Goal: Information Seeking & Learning: Learn about a topic

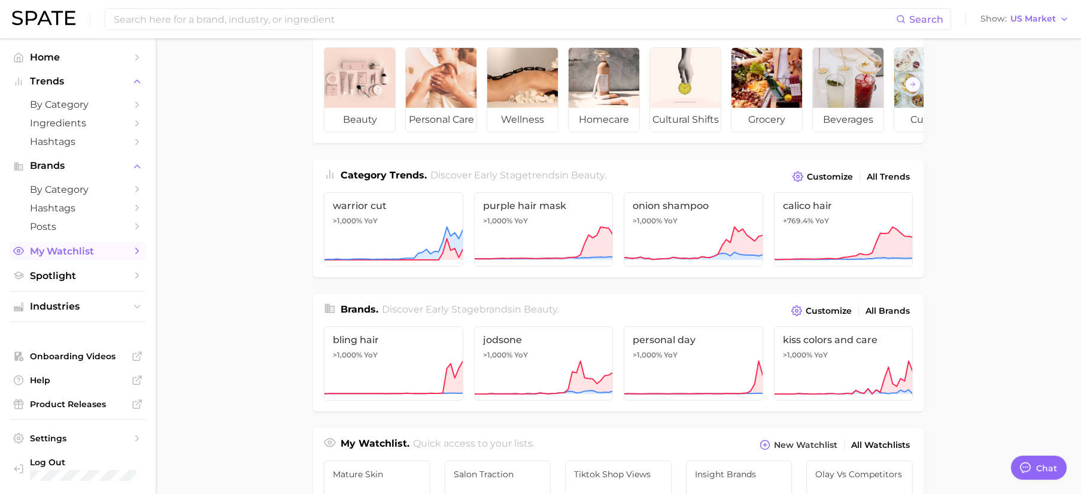
scroll to position [34, 0]
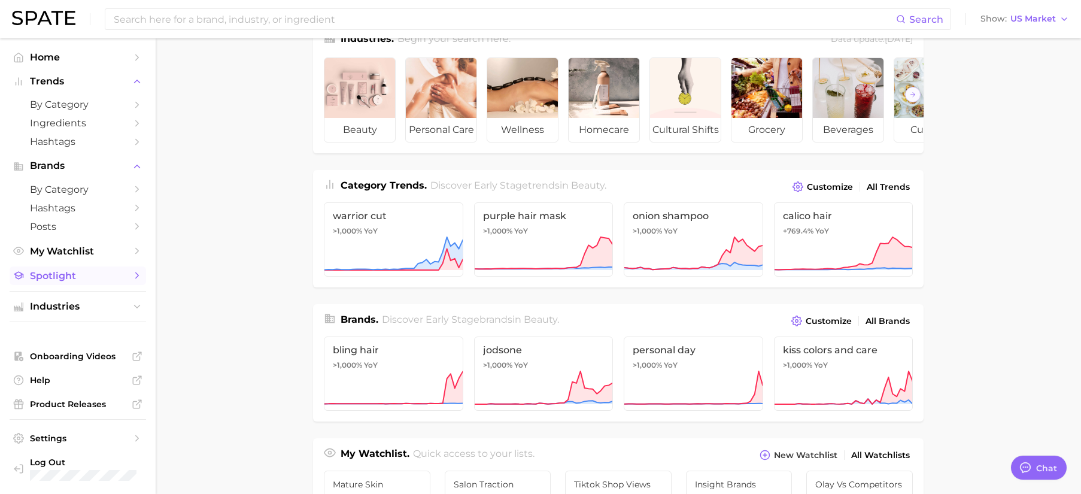
click at [67, 275] on span "Spotlight" at bounding box center [78, 275] width 96 height 11
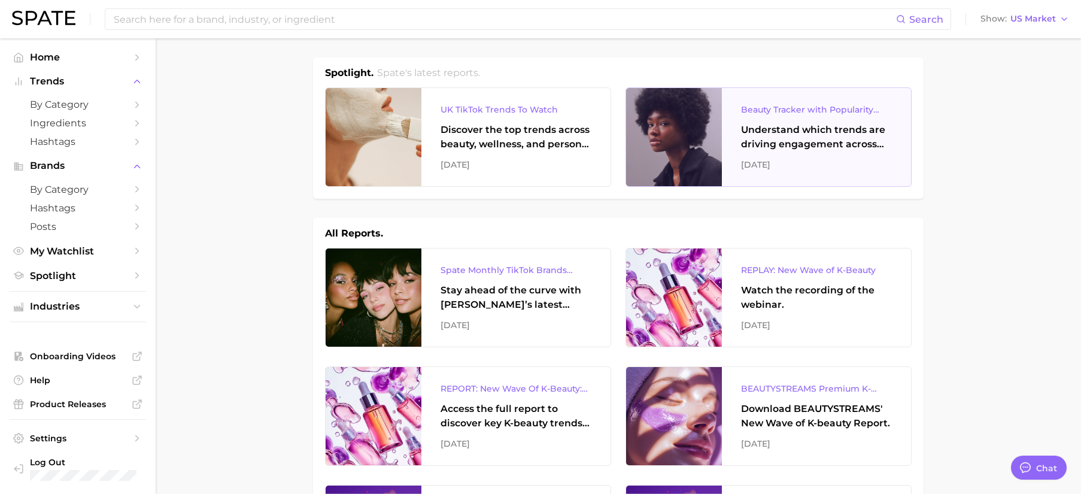
scroll to position [3, 0]
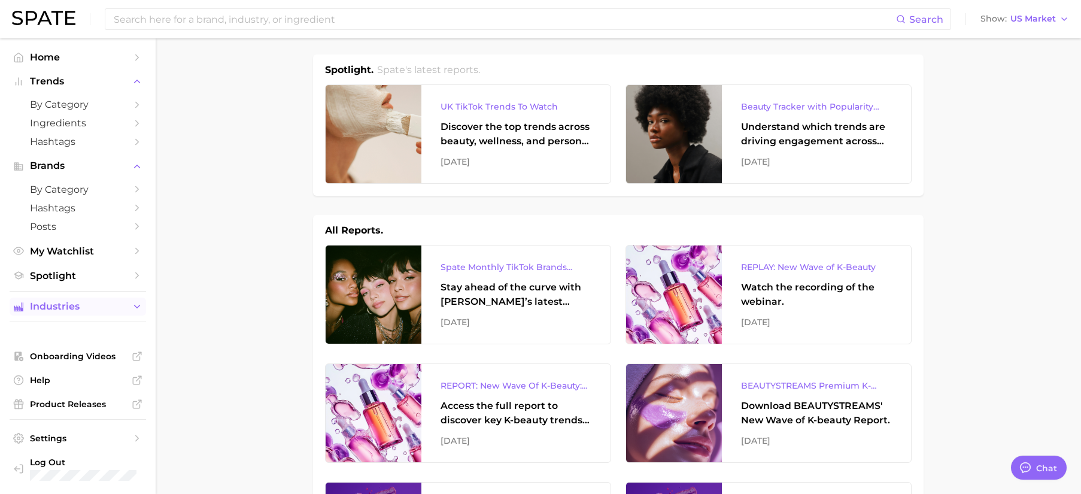
click at [94, 314] on button "Industries" at bounding box center [78, 306] width 136 height 18
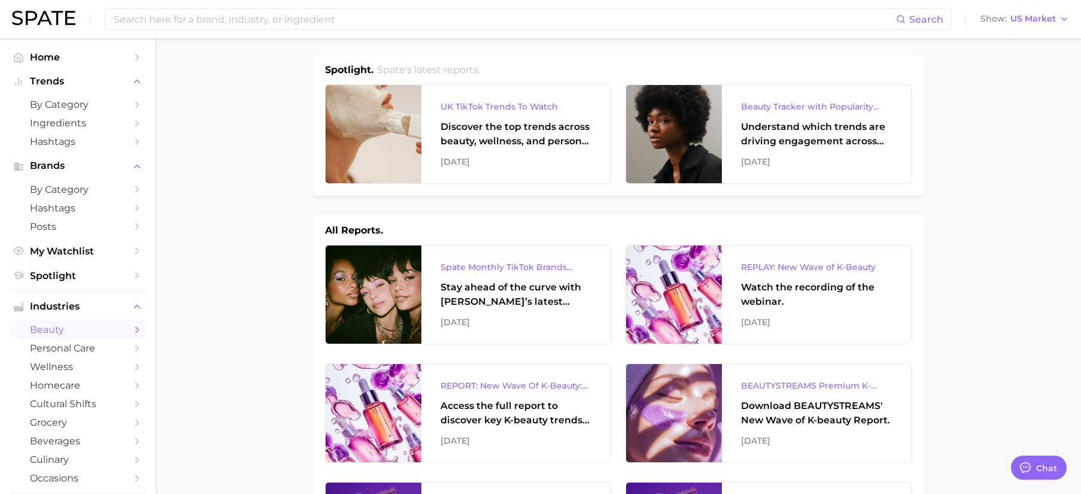
click at [81, 329] on span "beauty" at bounding box center [78, 329] width 96 height 11
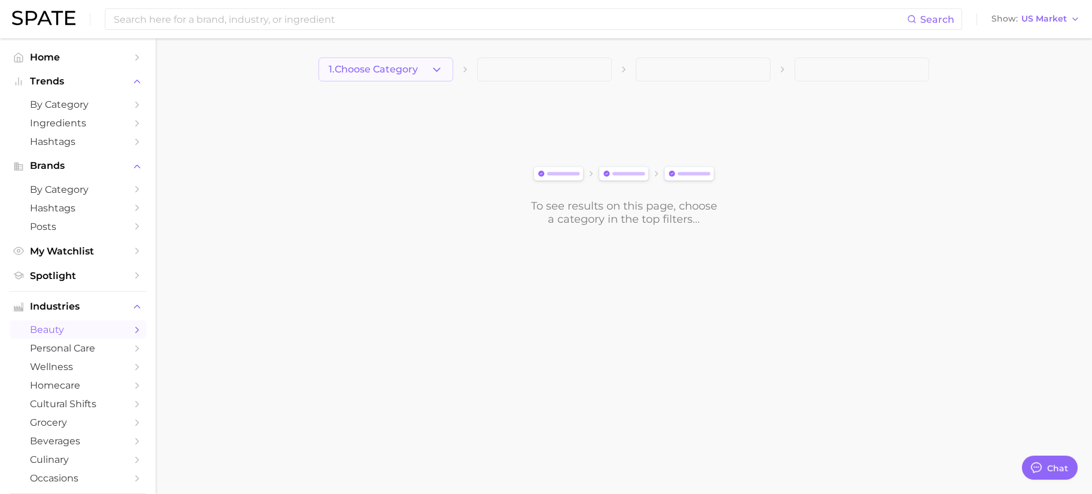
click at [400, 73] on span "1. Choose Category" at bounding box center [373, 69] width 89 height 11
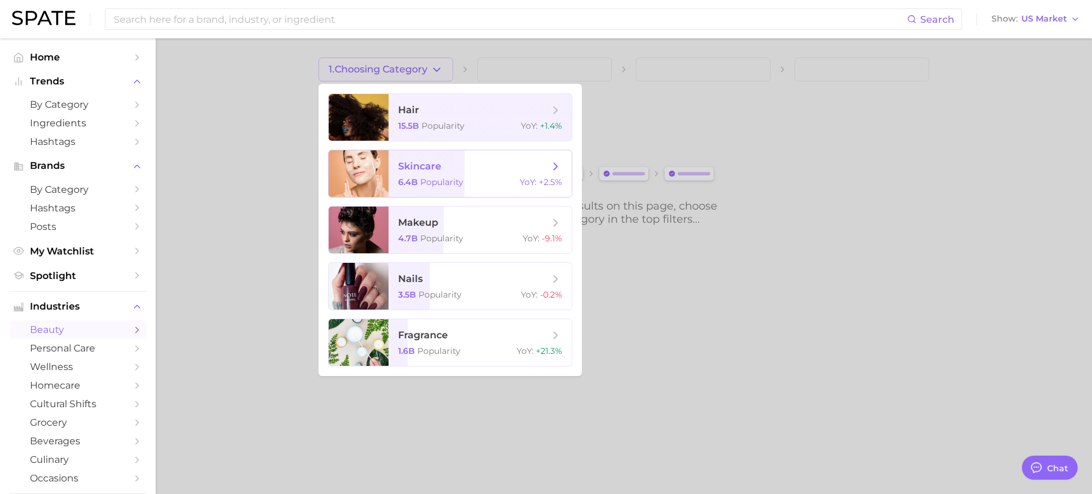
click at [423, 168] on span "skincare" at bounding box center [419, 165] width 43 height 11
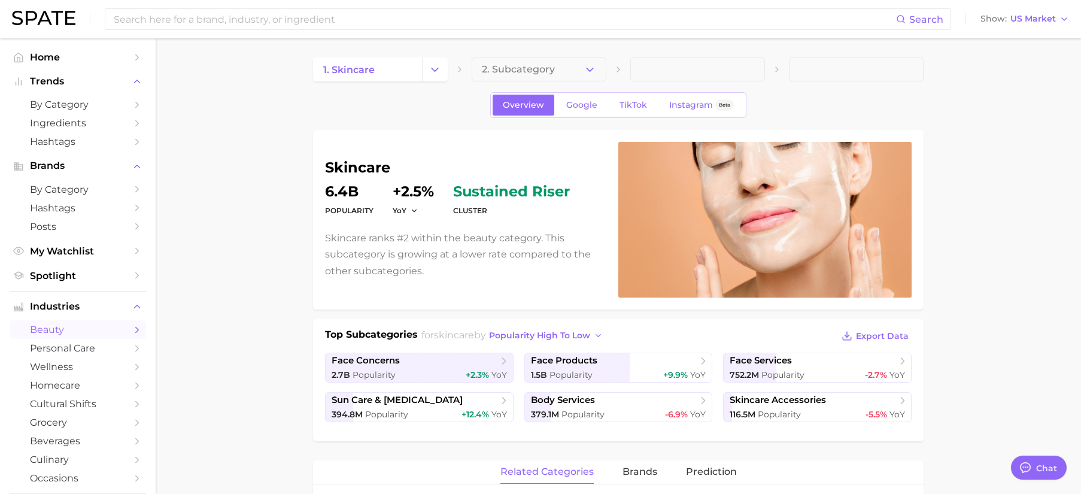
click at [521, 78] on button "2. Subcategory" at bounding box center [539, 69] width 135 height 24
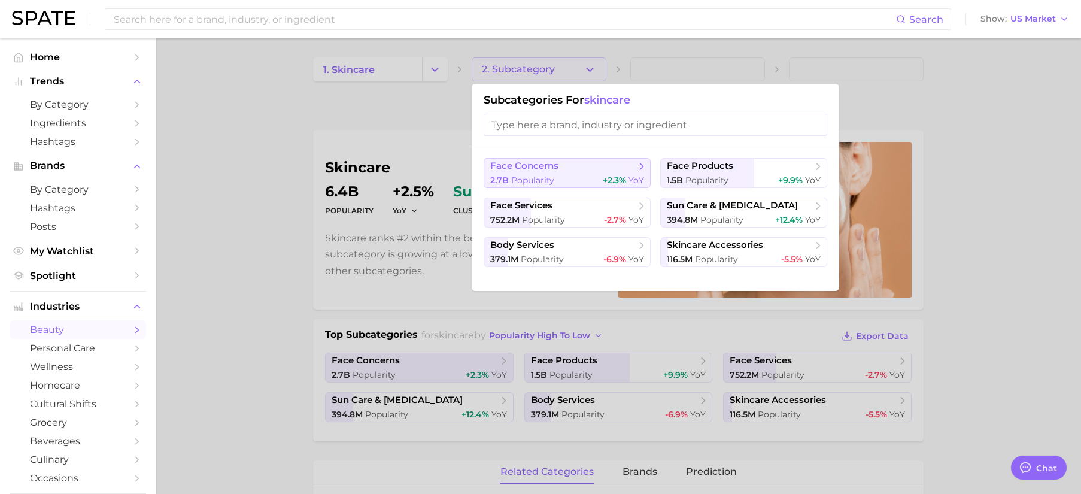
click at [615, 171] on span "face concerns" at bounding box center [562, 166] width 145 height 12
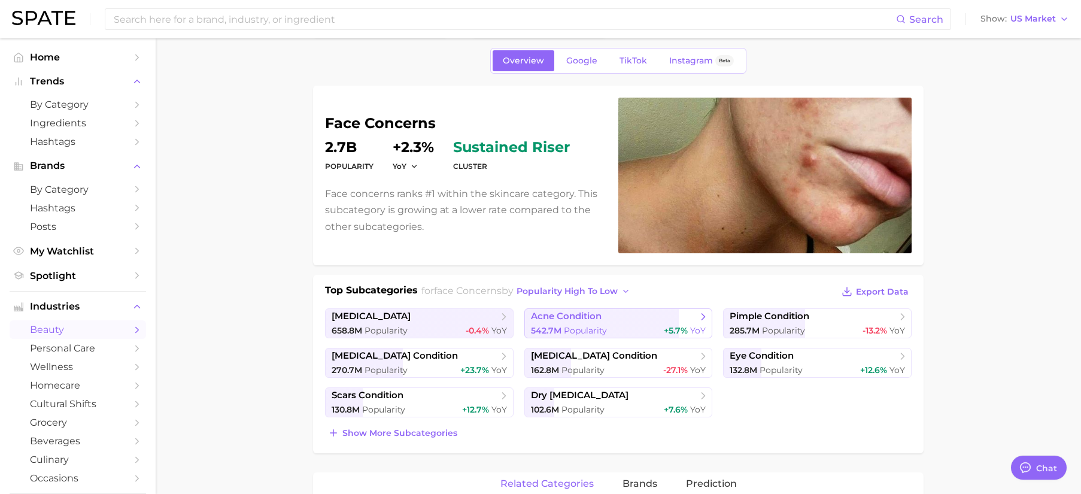
scroll to position [56, 0]
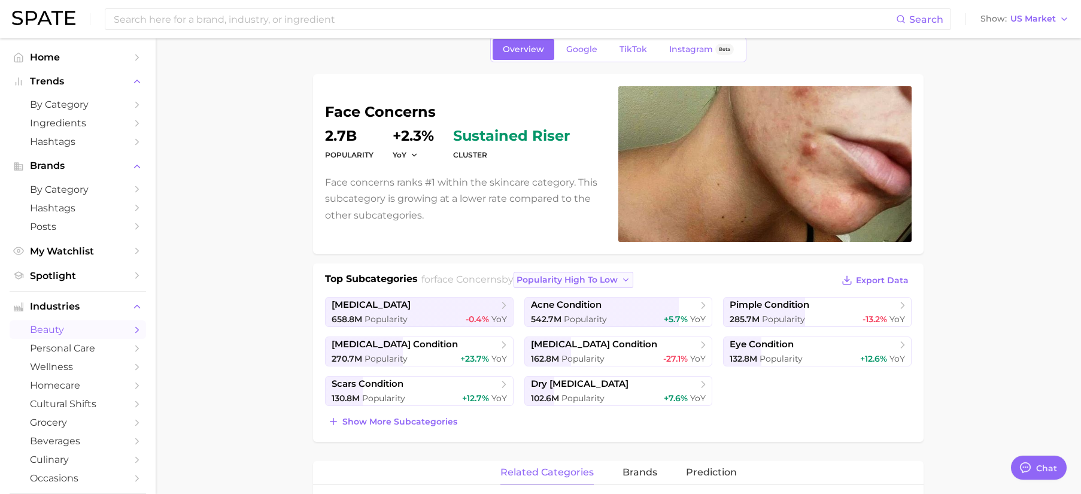
click at [607, 275] on span "popularity high to low" at bounding box center [566, 280] width 101 height 10
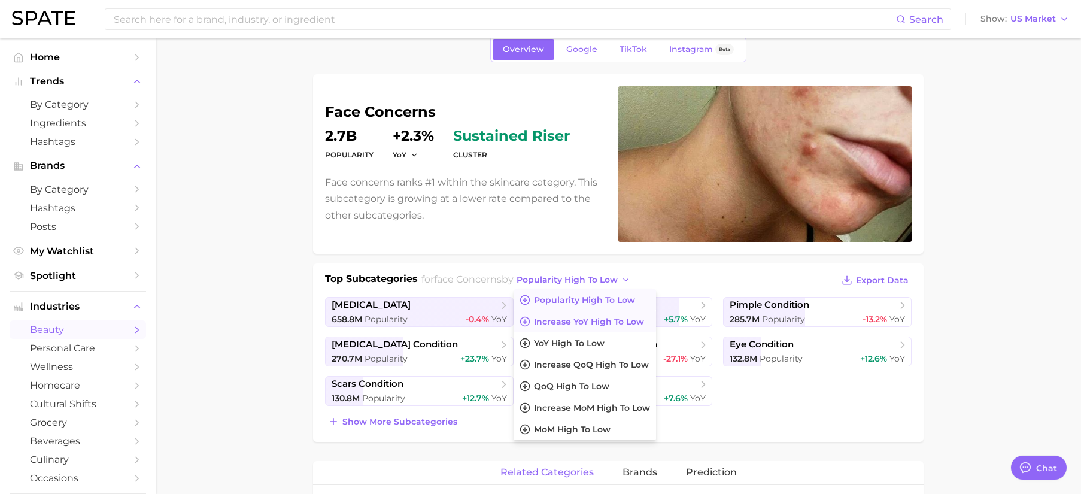
click at [642, 324] on span "Increase YoY high to low" at bounding box center [589, 322] width 110 height 10
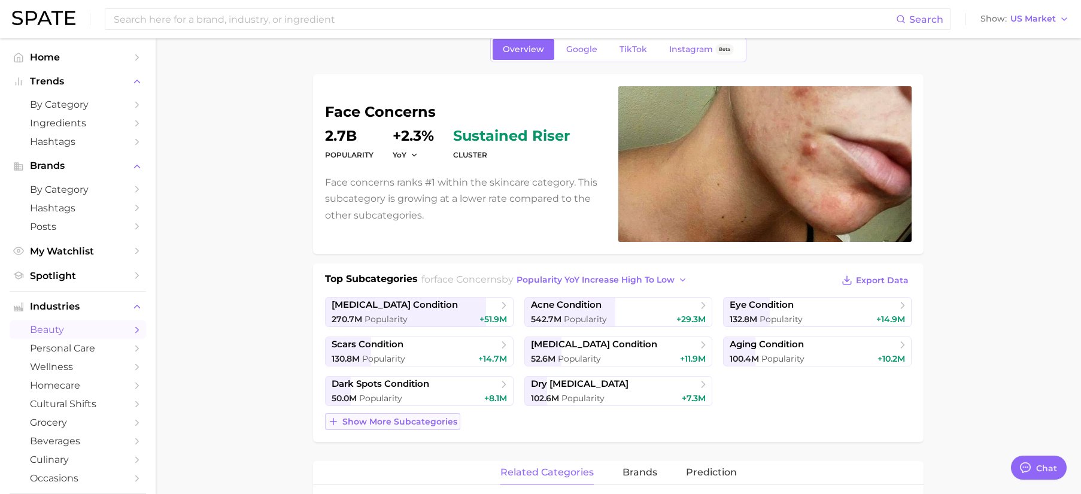
click at [425, 424] on span "Show more subcategories" at bounding box center [399, 422] width 115 height 10
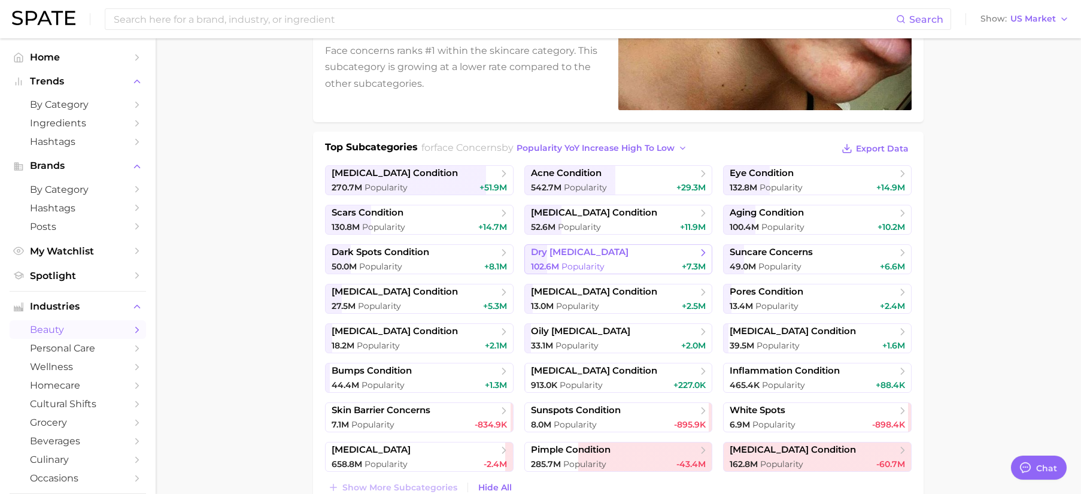
scroll to position [188, 0]
click at [827, 221] on div "100.4m Popularity +10.2m" at bounding box center [817, 226] width 175 height 11
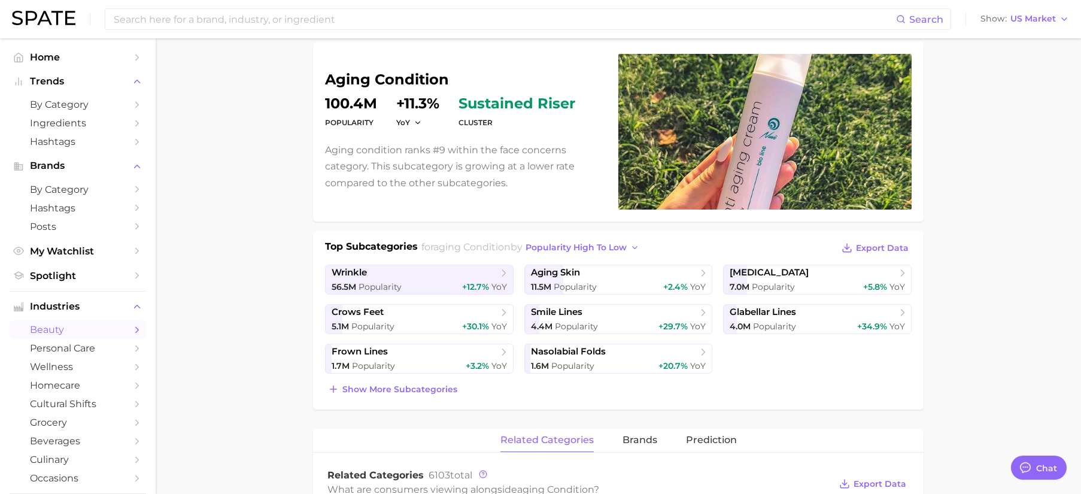
scroll to position [129, 0]
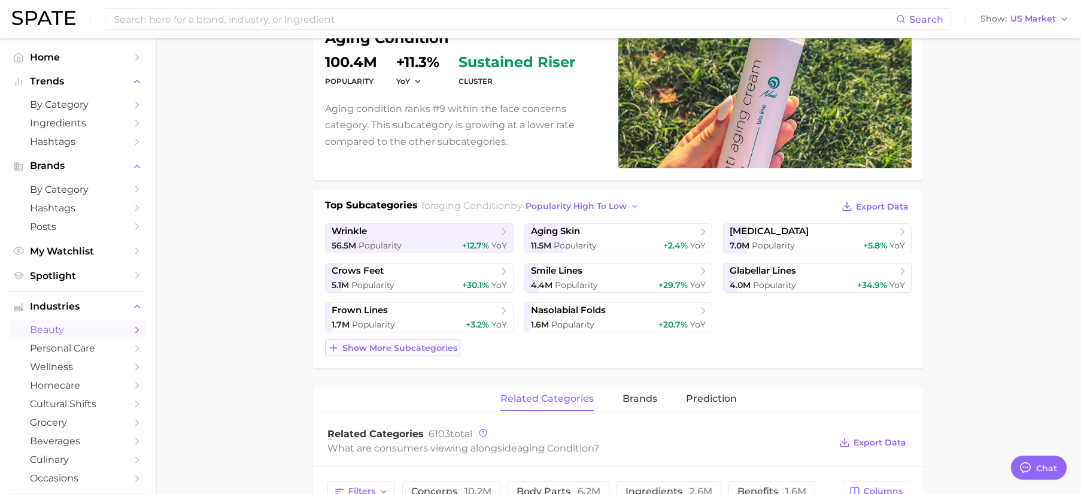
click at [394, 344] on span "Show more subcategories" at bounding box center [399, 348] width 115 height 10
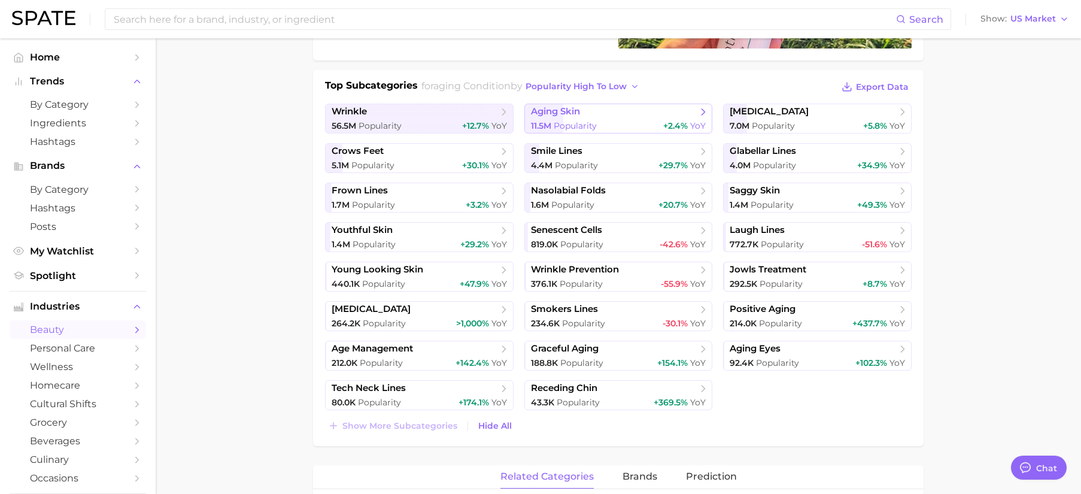
scroll to position [246, 0]
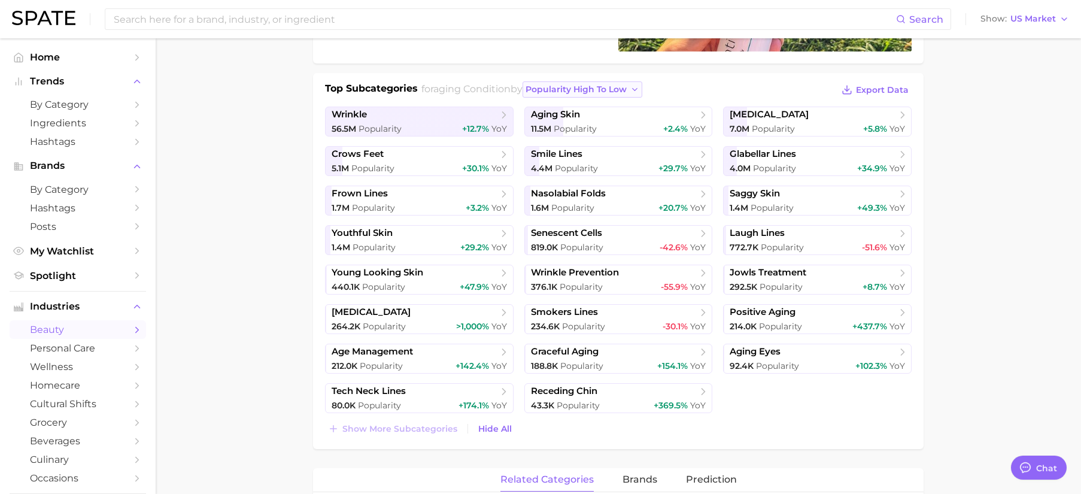
click at [624, 92] on span "popularity high to low" at bounding box center [575, 89] width 101 height 10
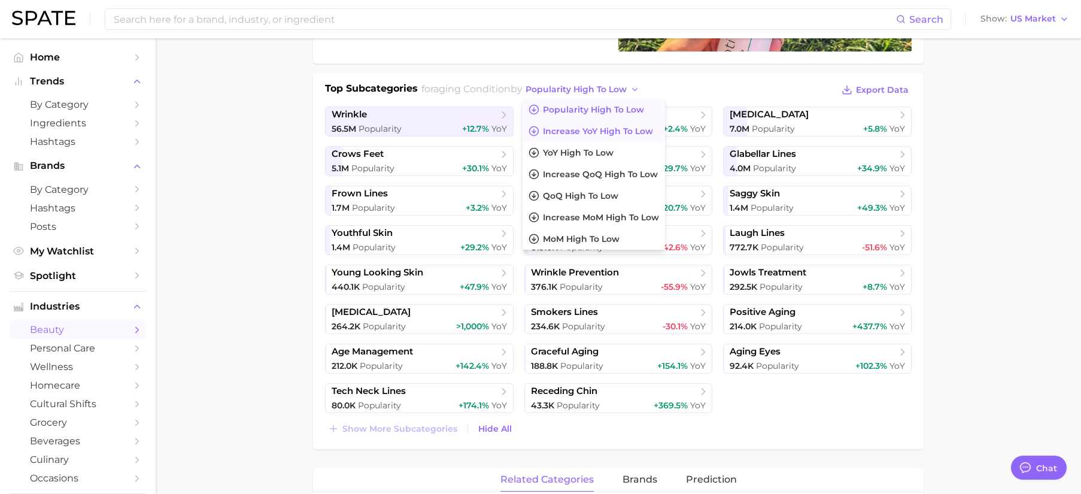
click at [631, 133] on span "Increase YoY high to low" at bounding box center [598, 131] width 110 height 10
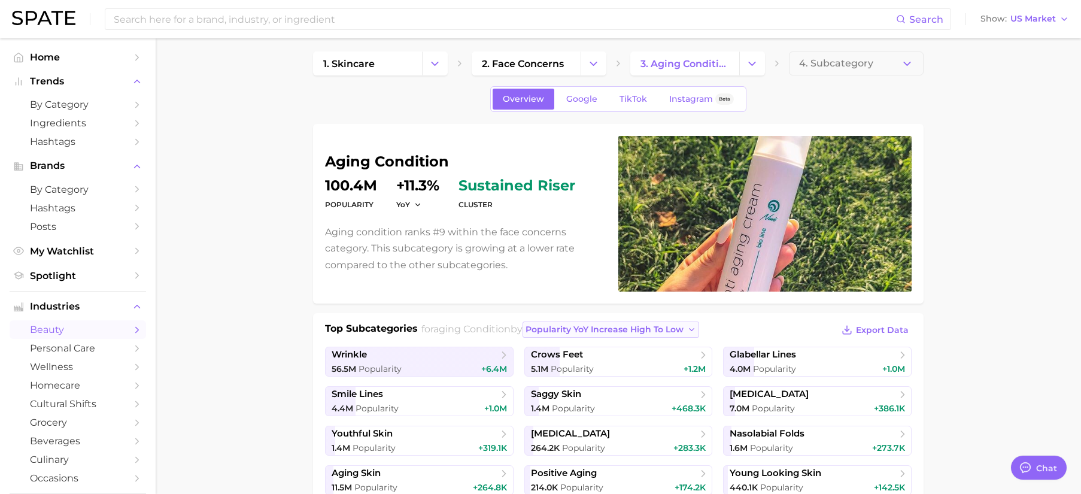
scroll to position [0, 0]
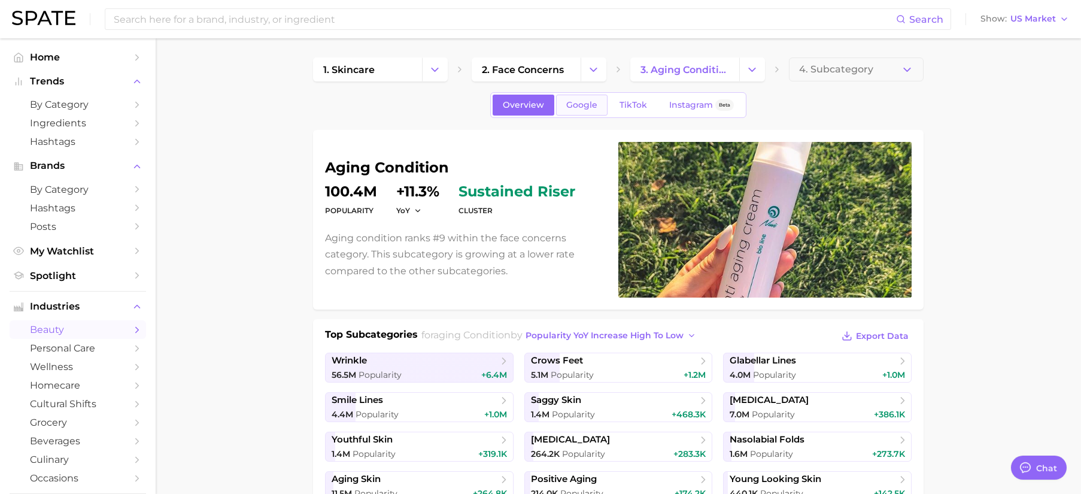
click at [589, 108] on span "Google" at bounding box center [581, 105] width 31 height 10
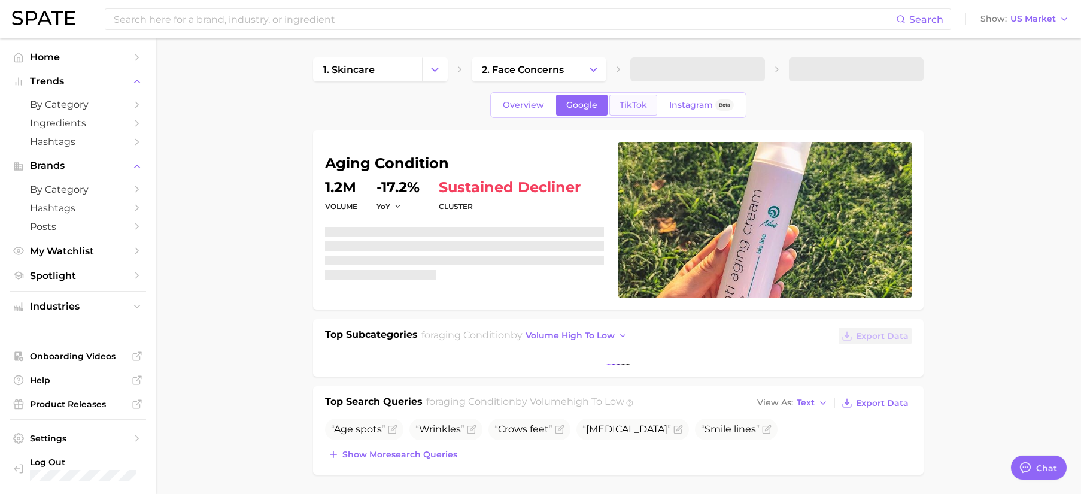
click at [643, 98] on link "TikTok" at bounding box center [633, 105] width 48 height 21
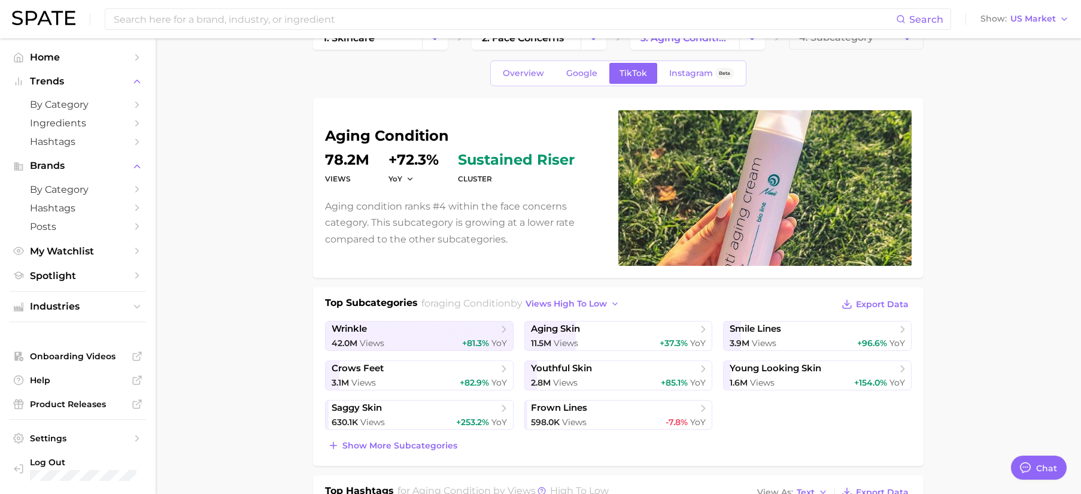
scroll to position [61, 0]
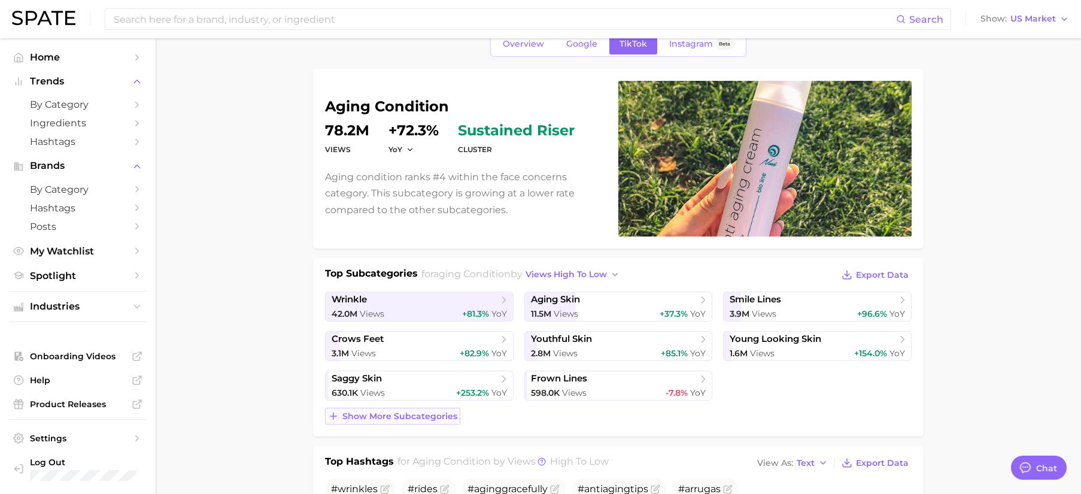
click at [439, 408] on button "Show more subcategories" at bounding box center [392, 416] width 135 height 17
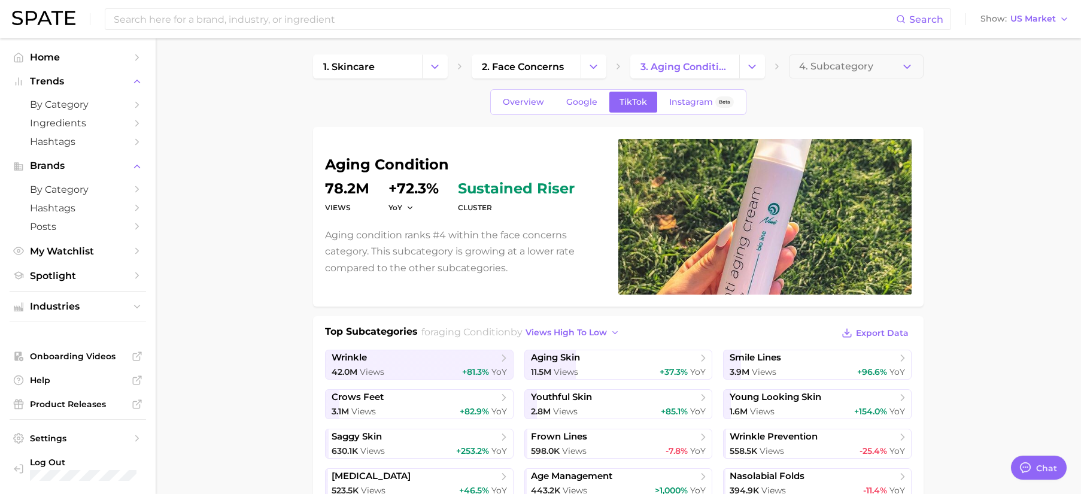
scroll to position [0, 0]
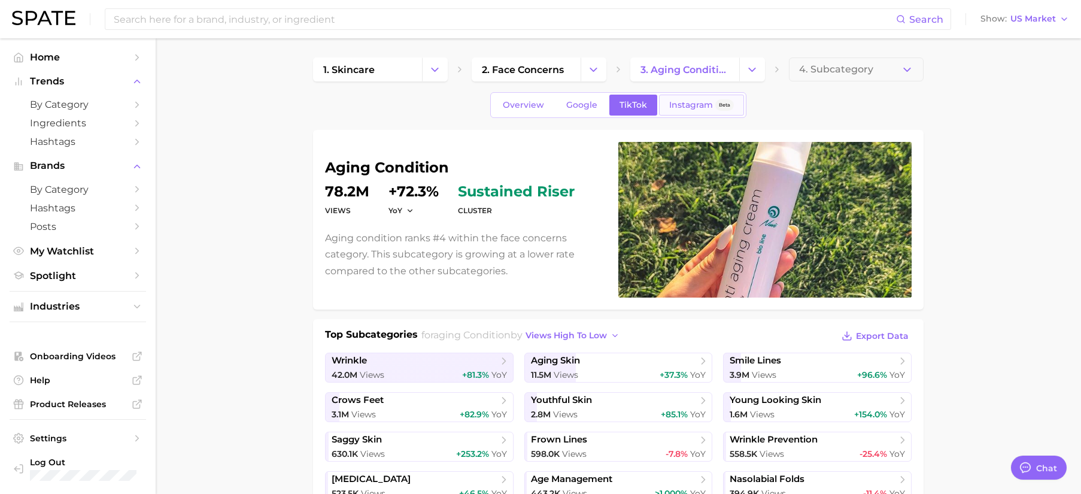
click at [713, 105] on div "Instagram Beta" at bounding box center [701, 105] width 65 height 10
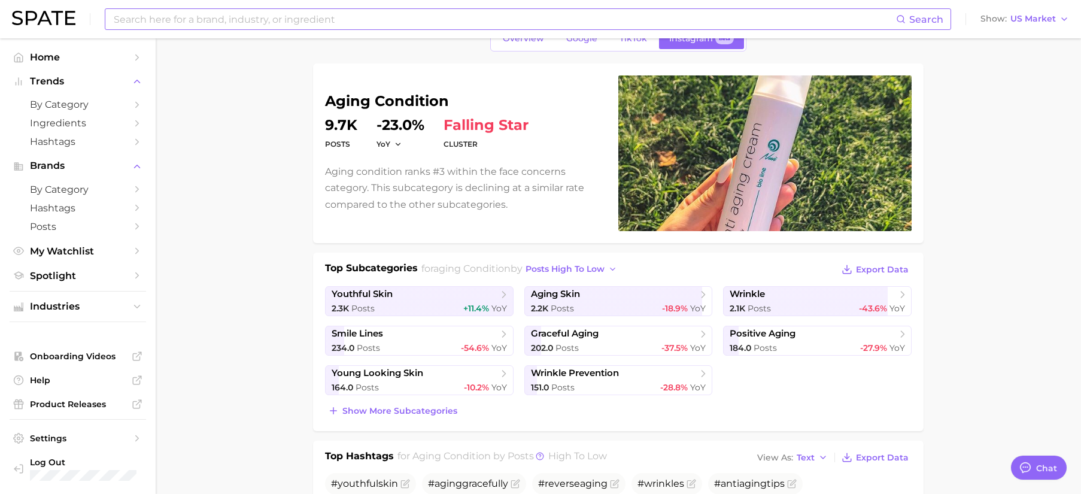
scroll to position [60, 0]
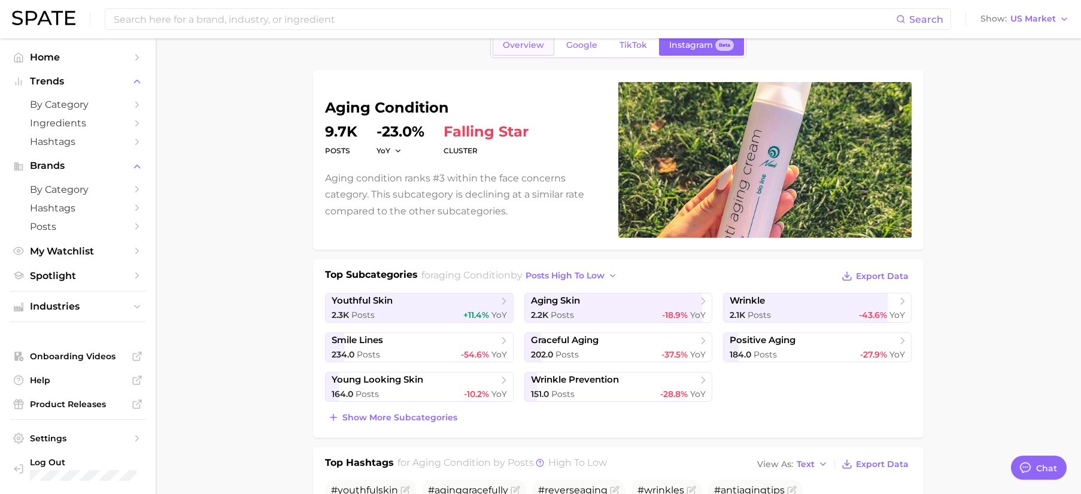
click at [528, 48] on span "Overview" at bounding box center [523, 45] width 41 height 10
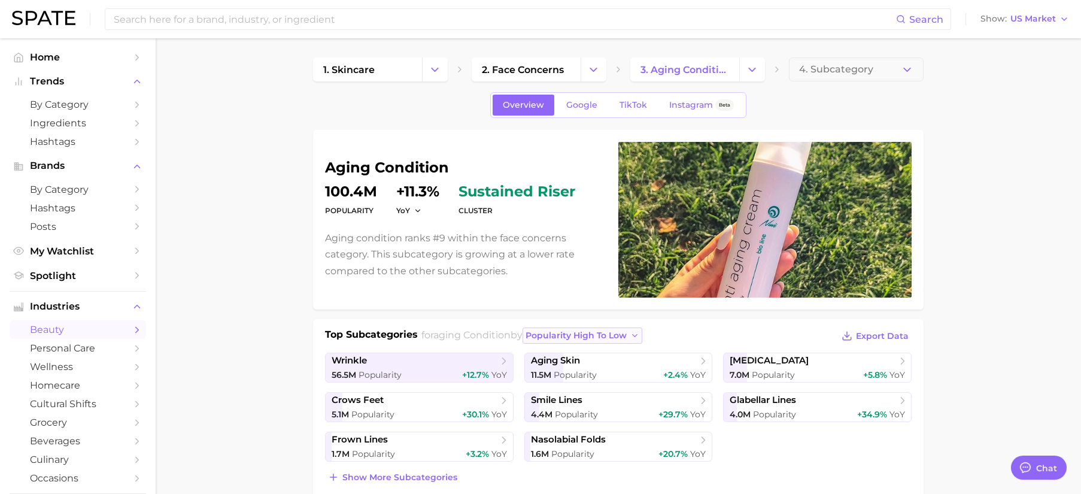
click at [615, 335] on span "popularity high to low" at bounding box center [575, 335] width 101 height 10
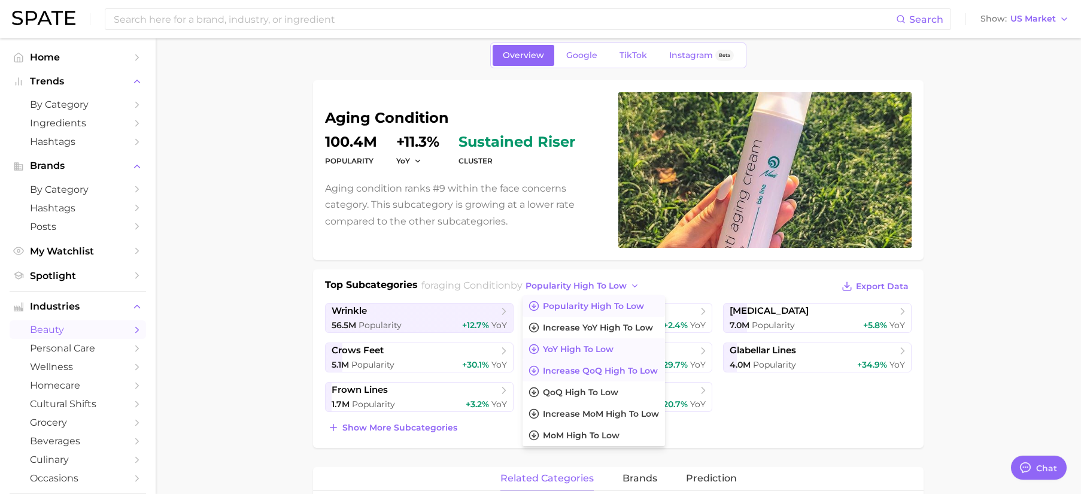
scroll to position [51, 0]
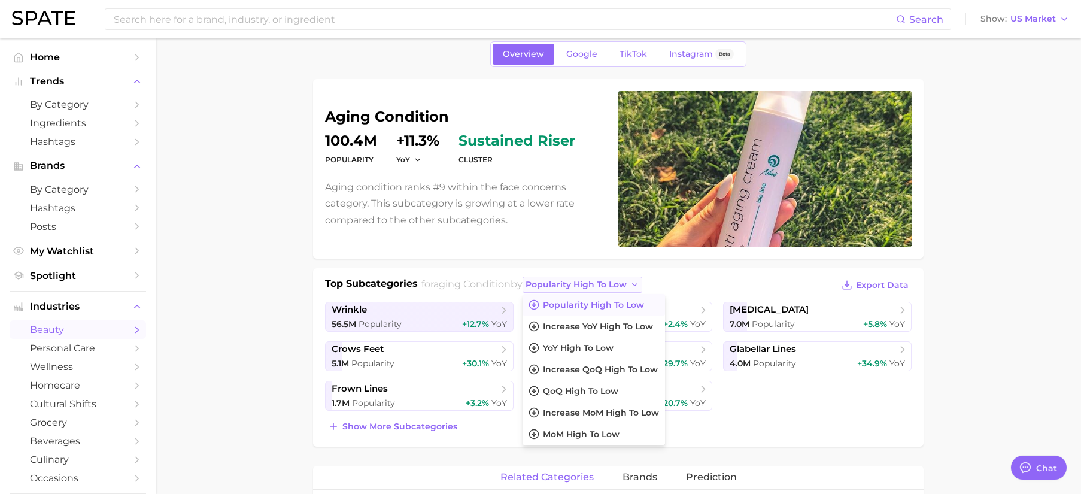
click at [643, 280] on button "popularity high to low" at bounding box center [582, 284] width 120 height 16
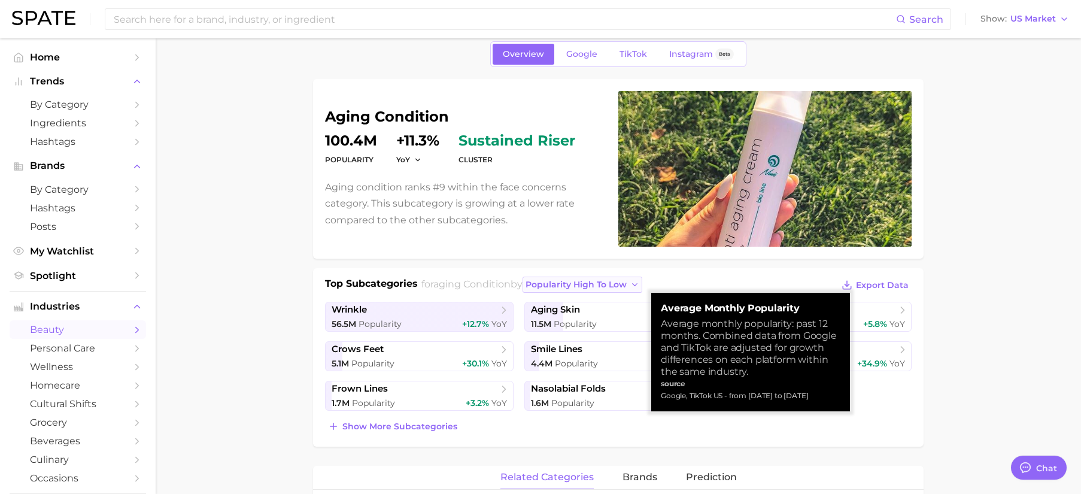
click at [609, 281] on span "popularity high to low" at bounding box center [575, 284] width 101 height 10
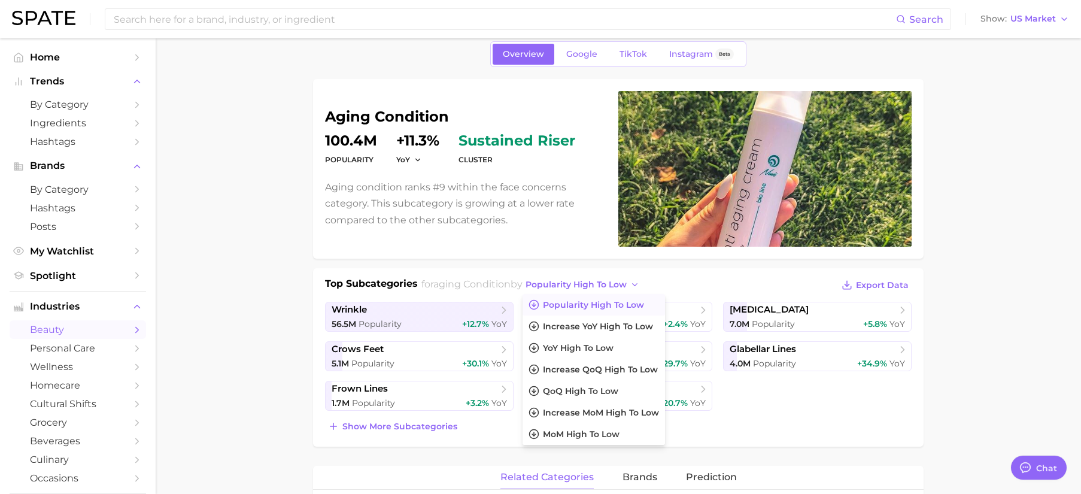
click at [762, 399] on ul "wrinkle 56.5m Popularity +12.7% YoY aging skin 11.5m Popularity +2.4% YoY age s…" at bounding box center [618, 356] width 587 height 109
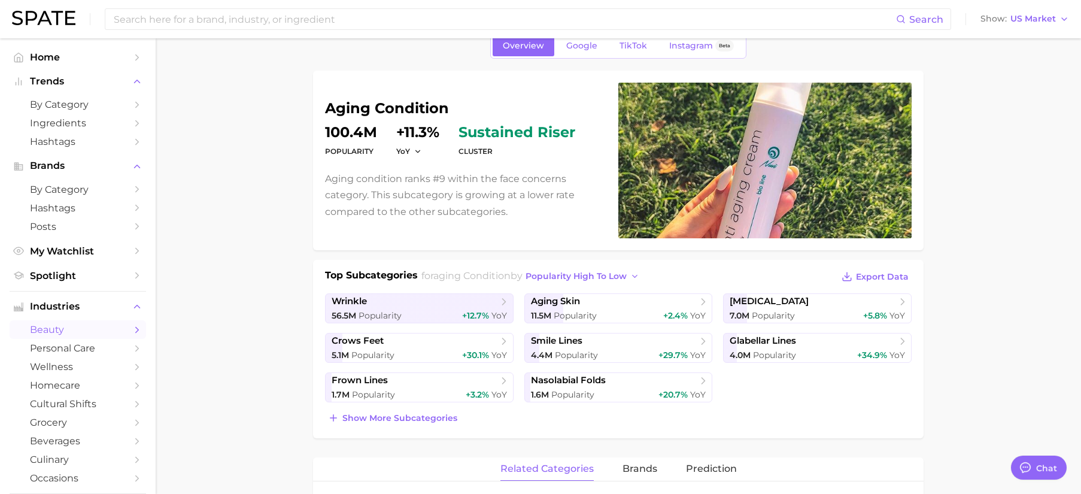
scroll to position [68, 0]
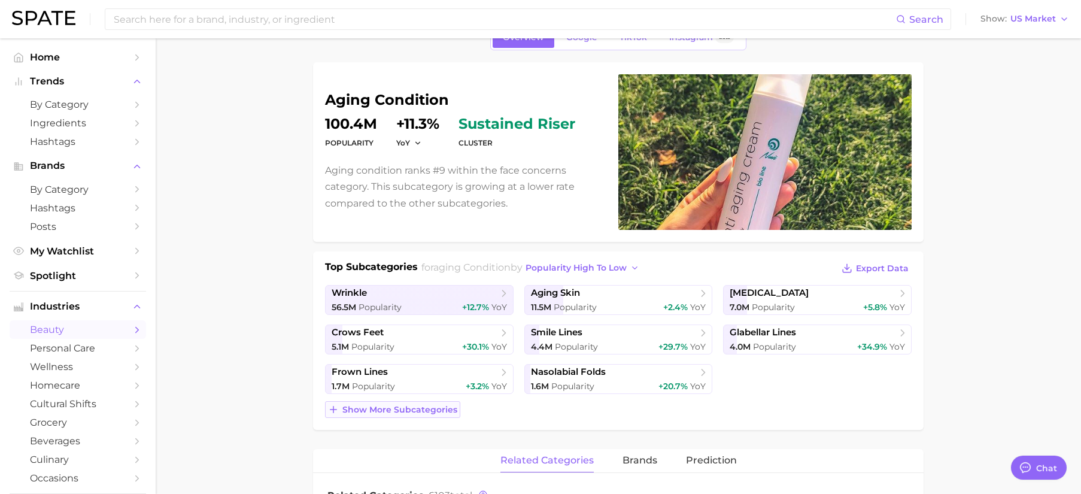
click at [449, 416] on button "Show more subcategories" at bounding box center [392, 409] width 135 height 17
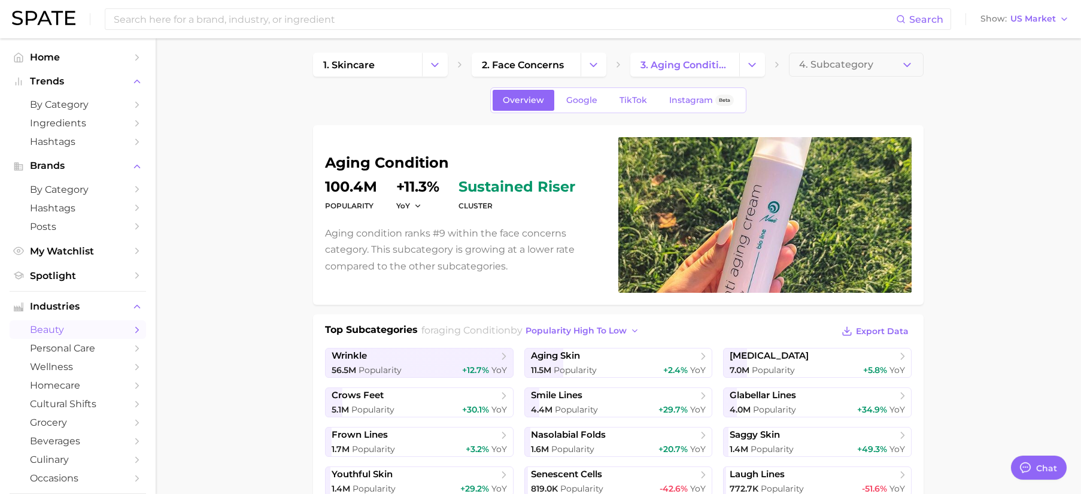
scroll to position [0, 0]
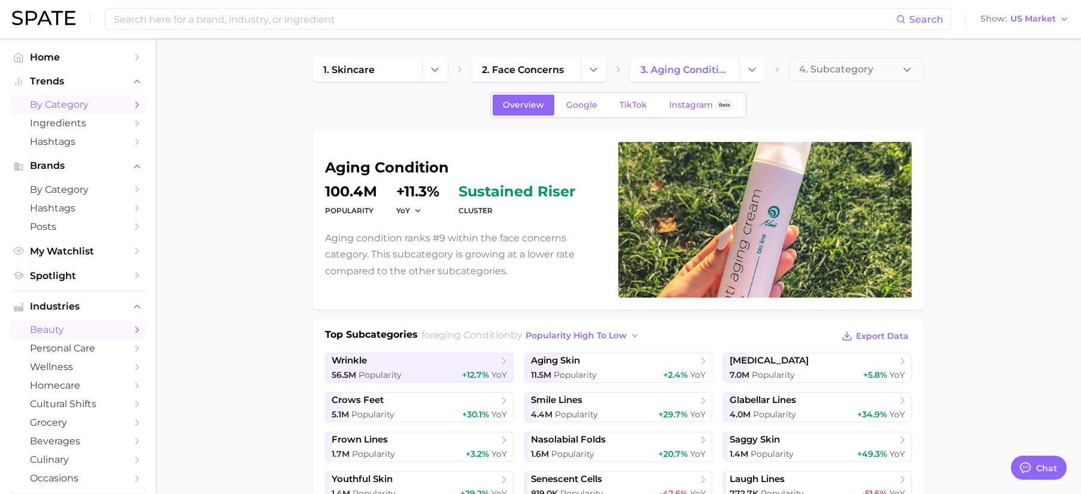
click at [104, 101] on span "by Category" at bounding box center [78, 104] width 96 height 11
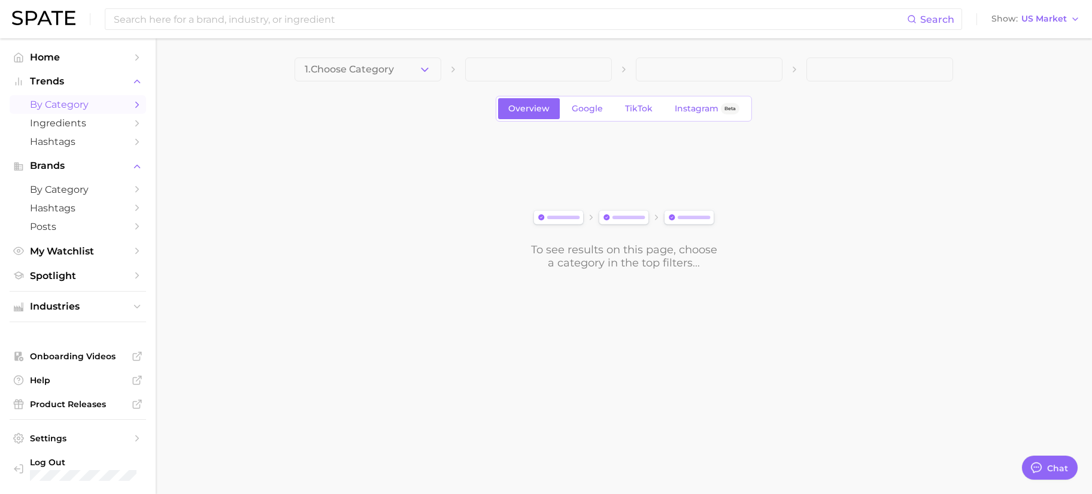
click at [93, 317] on ul "Industries" at bounding box center [78, 306] width 136 height 31
click at [103, 309] on span "Industries" at bounding box center [78, 306] width 96 height 11
click at [62, 331] on span "beauty" at bounding box center [78, 329] width 96 height 11
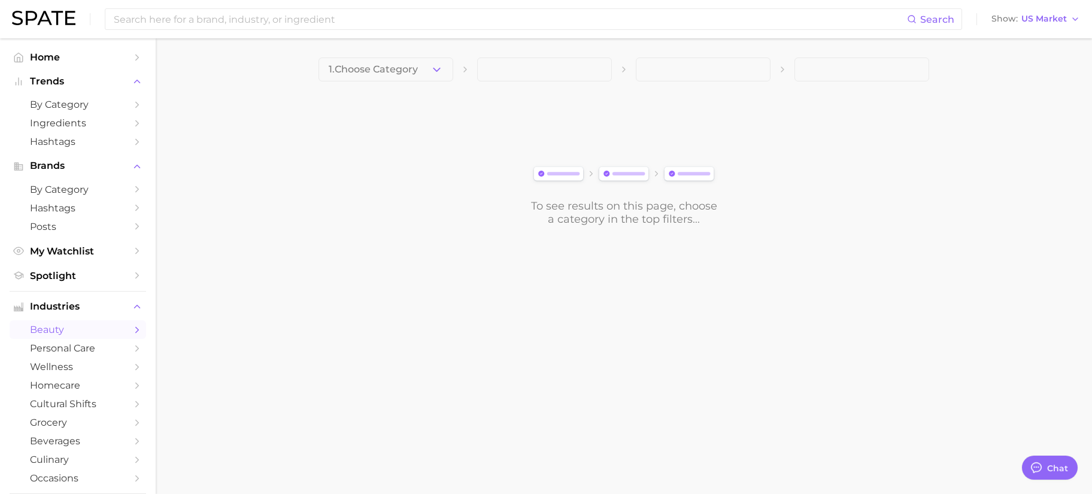
click at [398, 77] on button "1. Choose Category" at bounding box center [385, 69] width 135 height 24
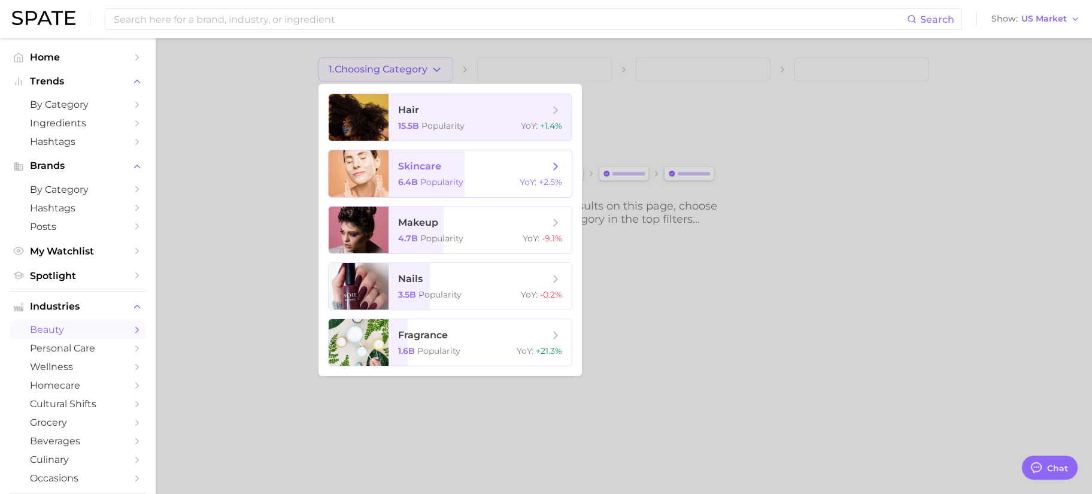
click at [436, 183] on span "Popularity" at bounding box center [441, 182] width 43 height 11
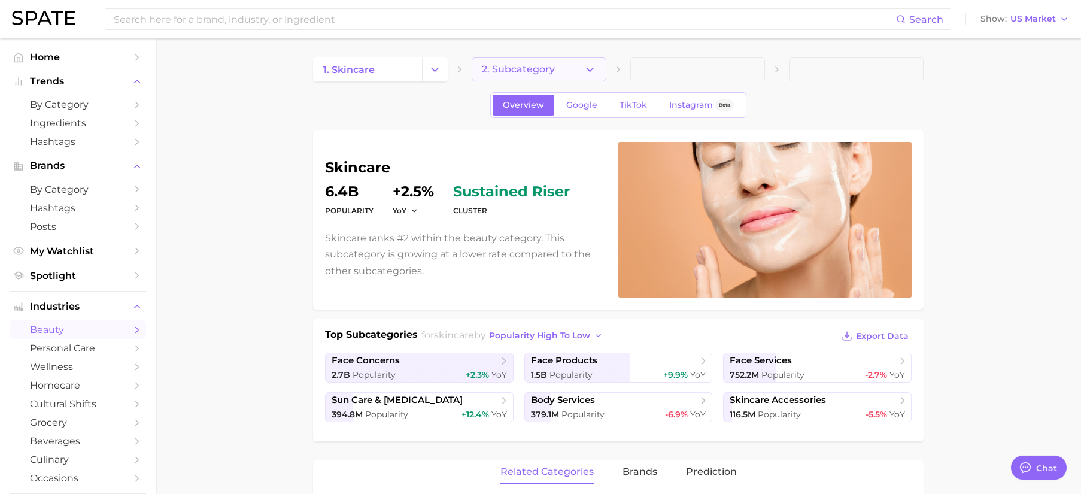
click at [541, 72] on span "2. Subcategory" at bounding box center [518, 69] width 73 height 11
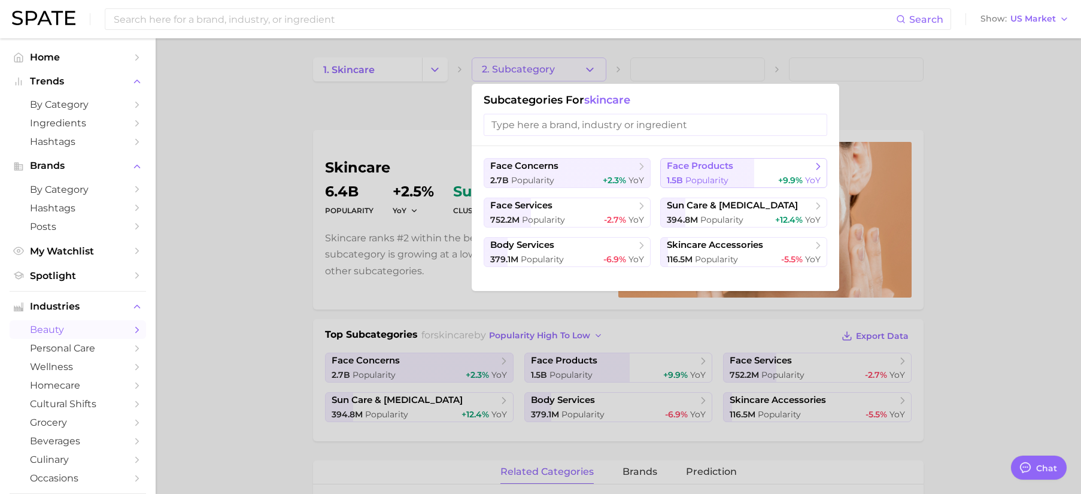
click at [718, 175] on span "Popularity" at bounding box center [706, 180] width 43 height 11
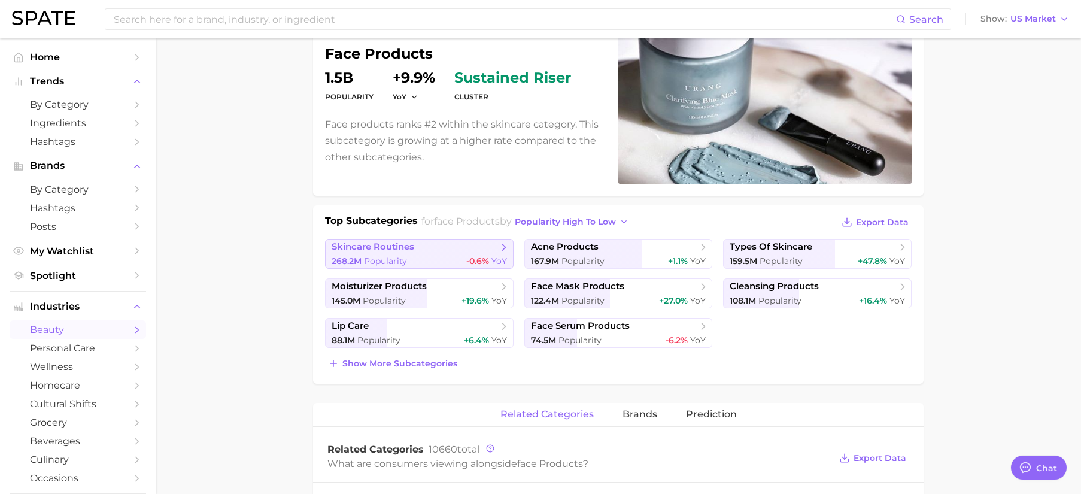
scroll to position [111, 0]
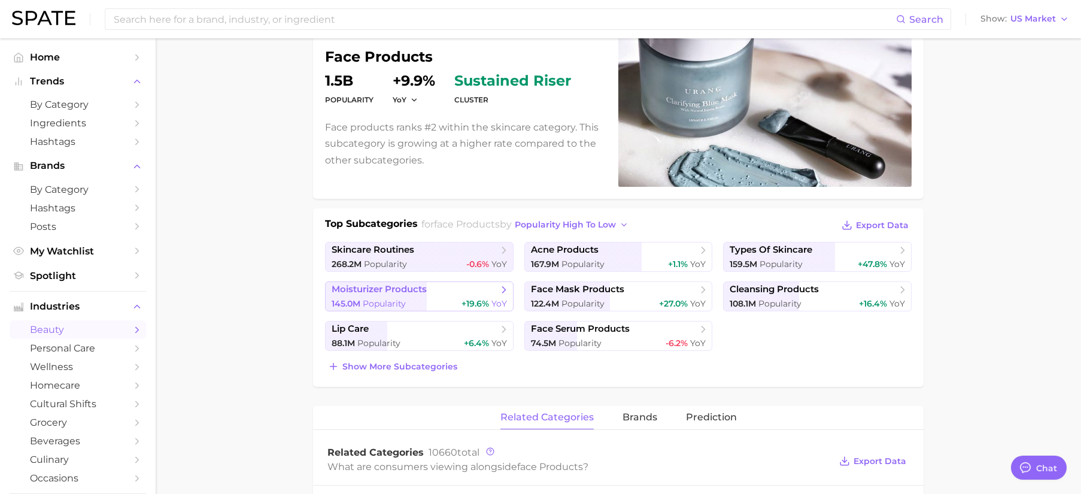
click at [460, 308] on div "145.0m Popularity +19.6% YoY" at bounding box center [419, 303] width 175 height 11
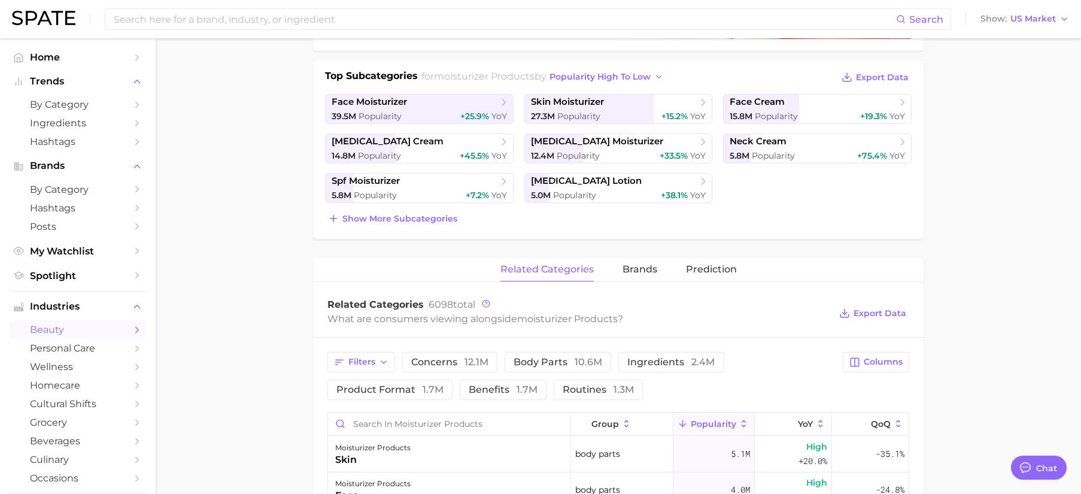
scroll to position [259, 0]
click at [650, 272] on span "brands" at bounding box center [639, 268] width 35 height 11
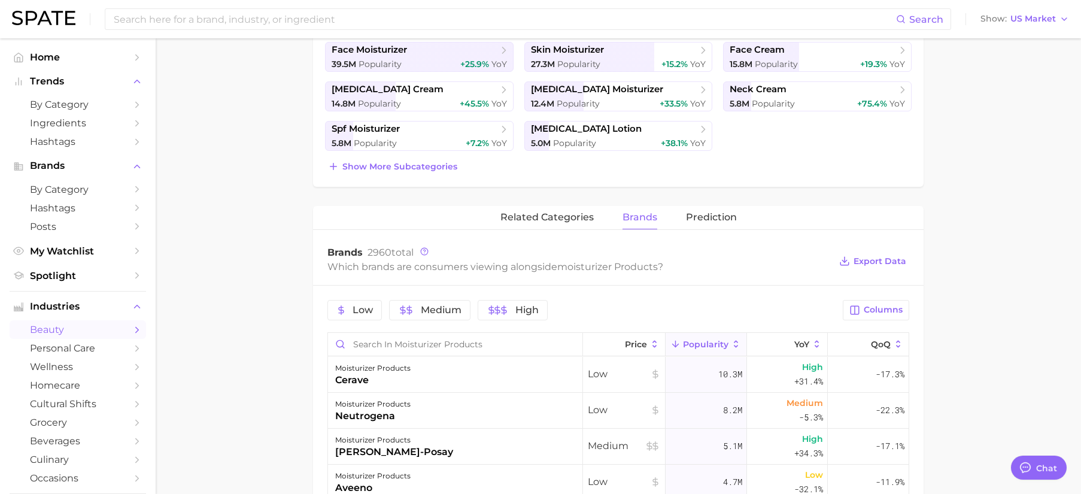
scroll to position [325, 0]
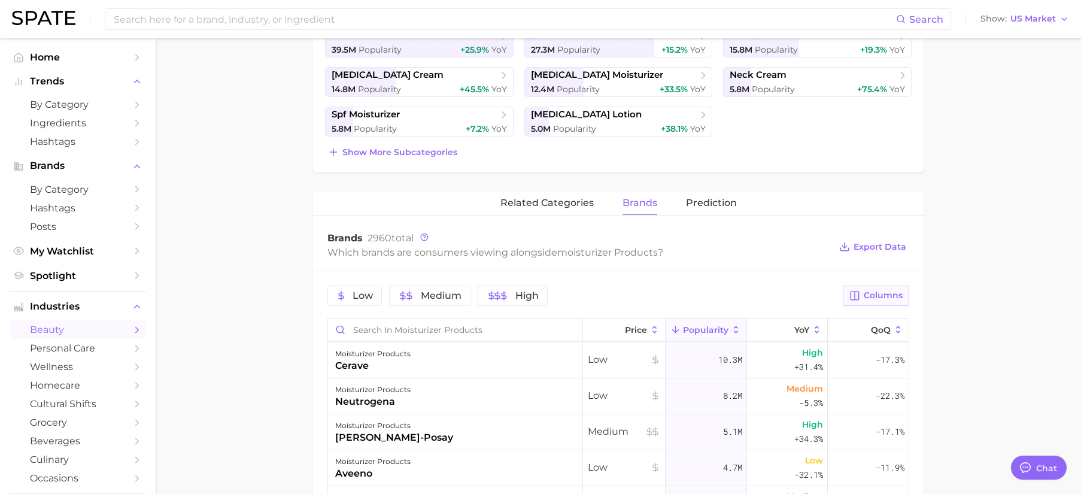
click at [868, 294] on span "Columns" at bounding box center [883, 295] width 39 height 10
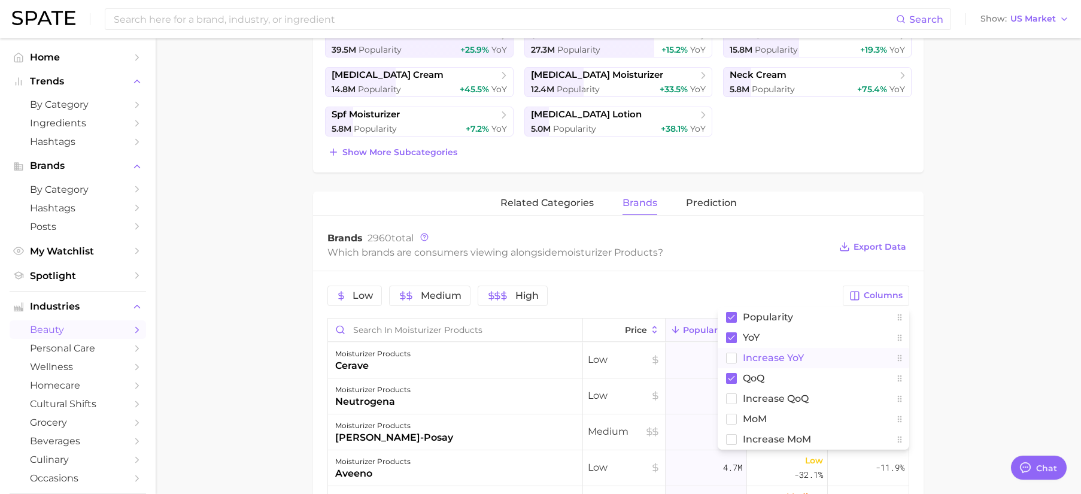
click at [815, 358] on button "Increase YoY" at bounding box center [814, 358] width 192 height 20
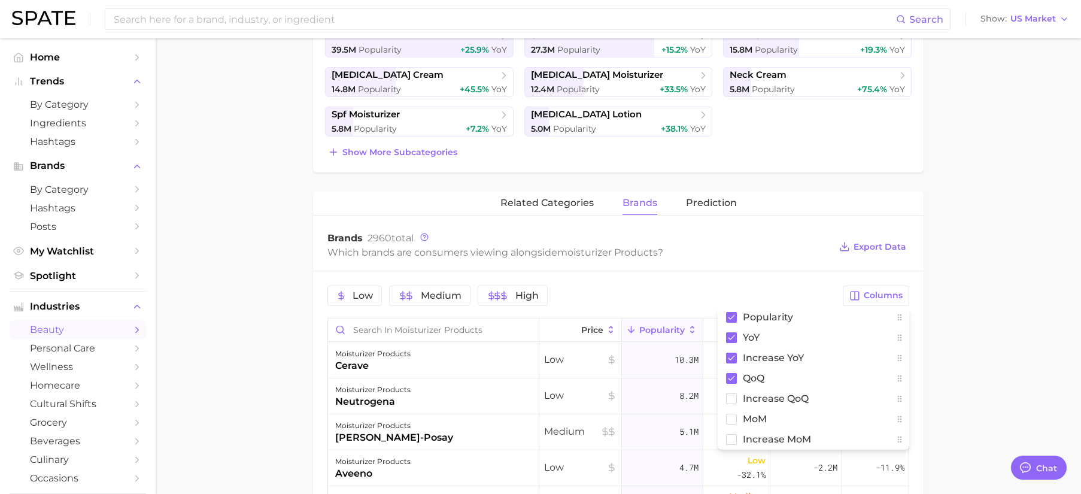
click at [968, 340] on main "1. skincare 2. face products 3. moisturizer products 4. Subcategory Overview Go…" at bounding box center [618, 299] width 925 height 1172
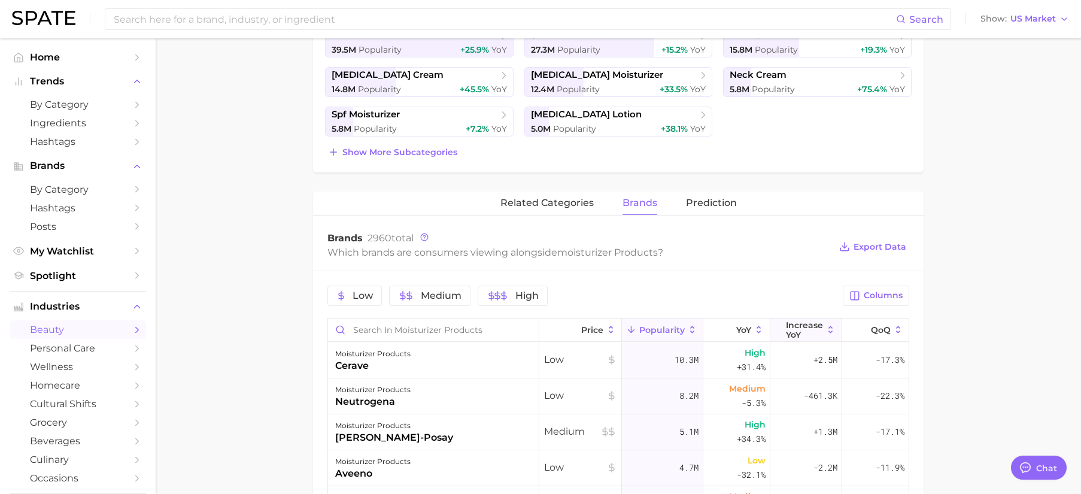
click at [789, 326] on span "Increase YoY" at bounding box center [804, 329] width 37 height 19
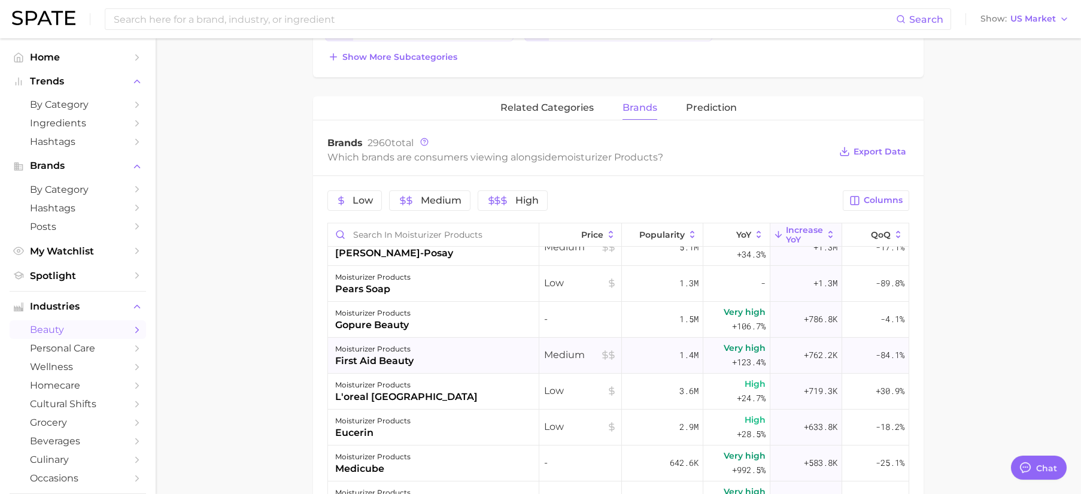
scroll to position [467, 0]
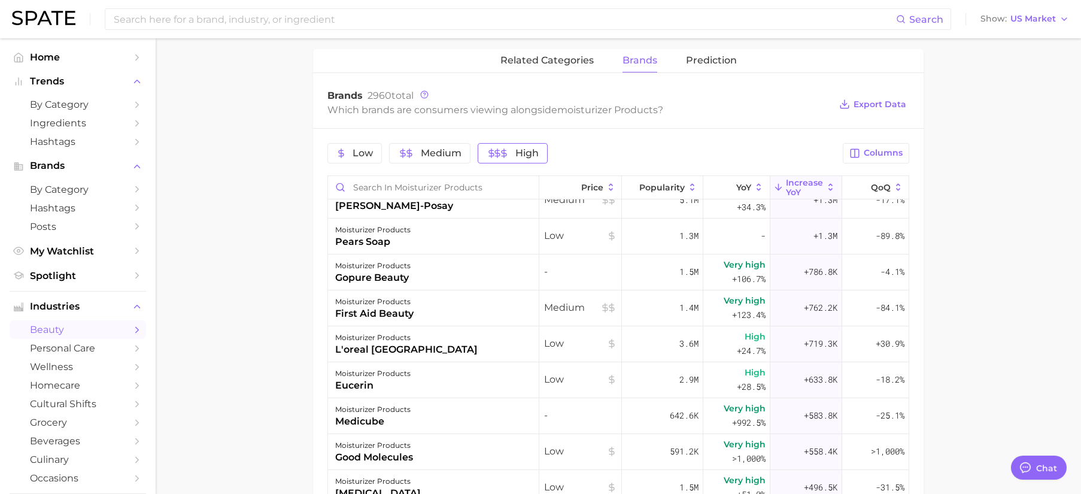
click at [512, 153] on span "High" at bounding box center [513, 153] width 52 height 10
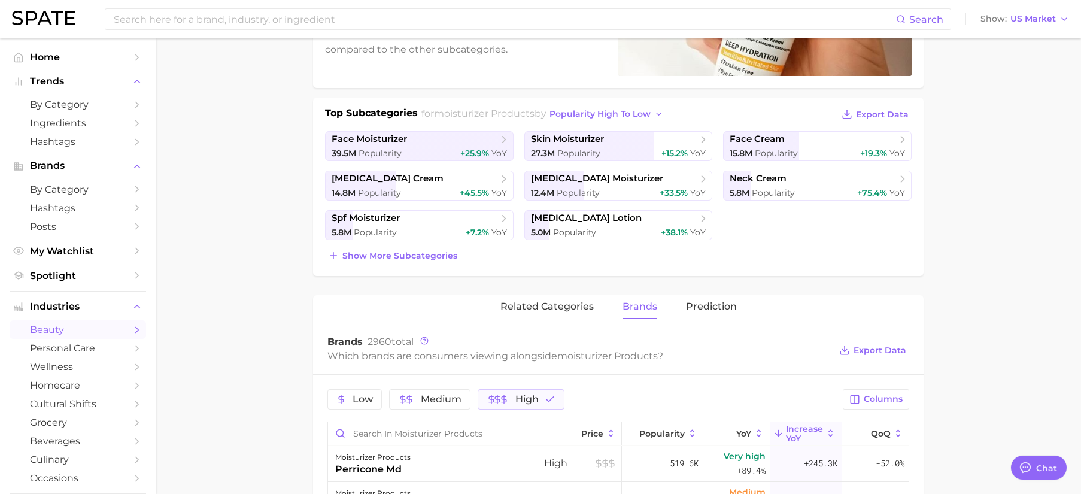
scroll to position [220, 0]
click at [475, 153] on span "+25.9%" at bounding box center [474, 154] width 29 height 11
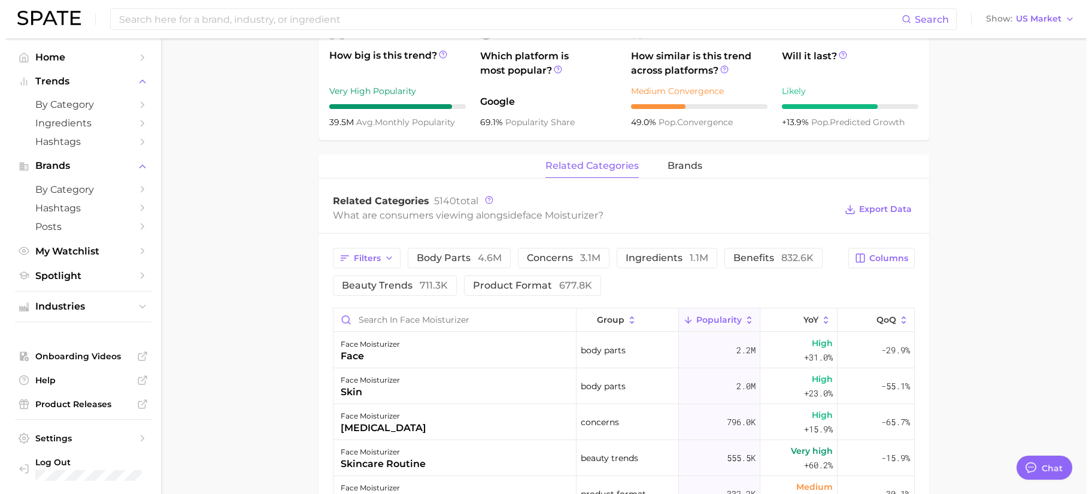
scroll to position [435, 0]
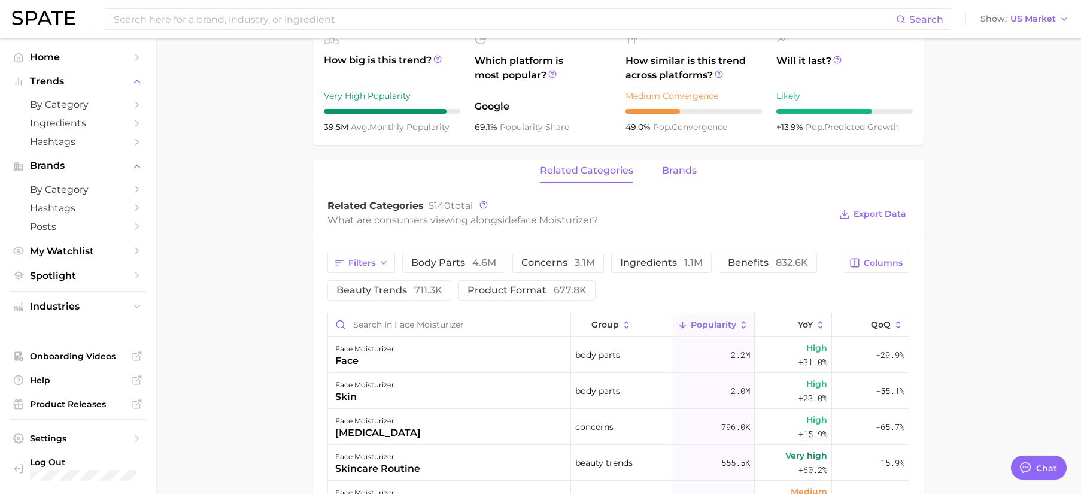
click at [686, 171] on span "brands" at bounding box center [679, 170] width 35 height 11
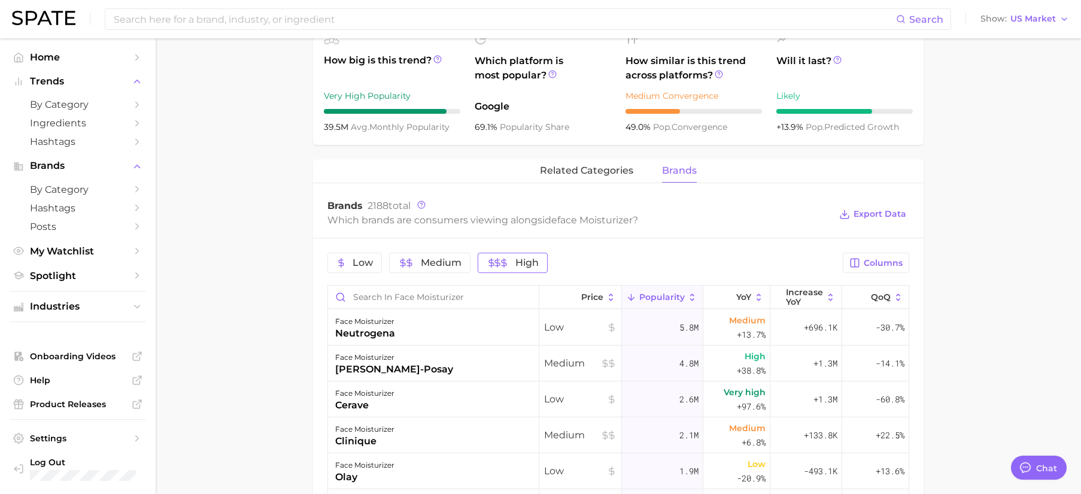
click at [512, 269] on button "High" at bounding box center [513, 263] width 70 height 20
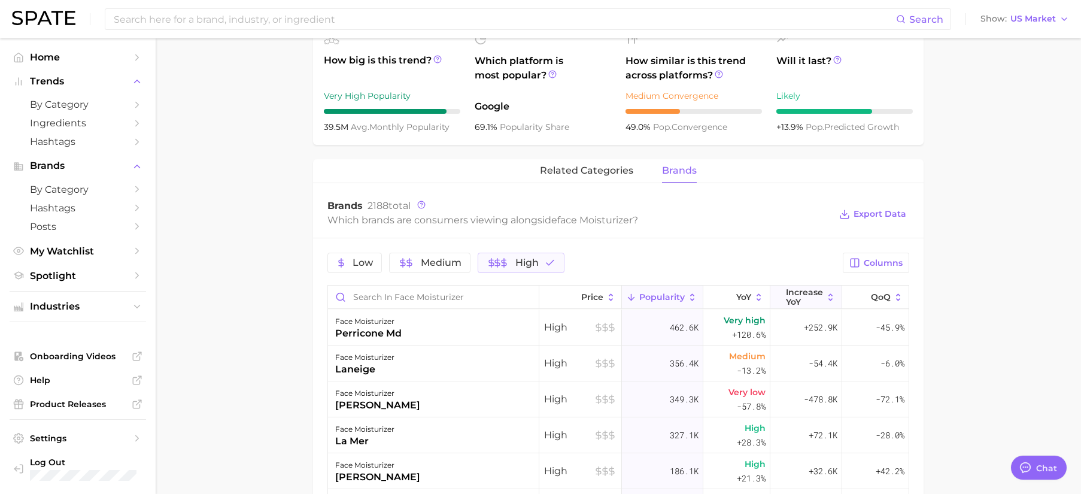
click at [825, 297] on icon at bounding box center [830, 297] width 11 height 11
click at [358, 437] on div "la mer" at bounding box center [364, 441] width 59 height 14
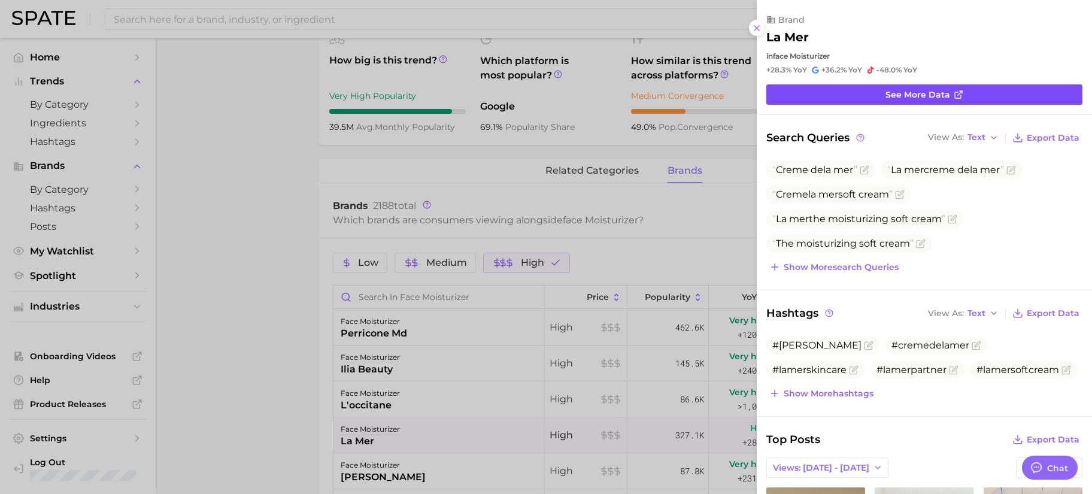
scroll to position [0, 0]
click at [932, 99] on span "See more data" at bounding box center [917, 95] width 65 height 10
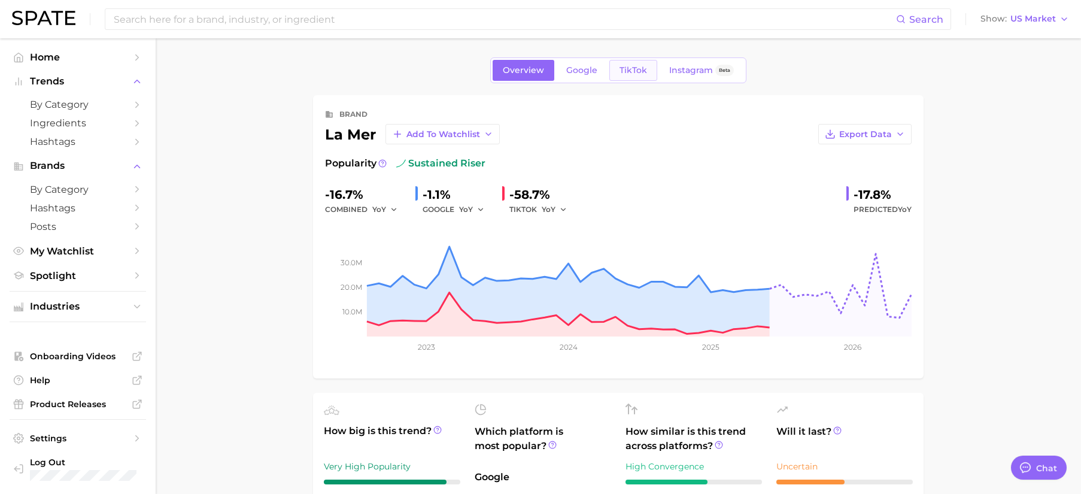
click at [639, 70] on span "TikTok" at bounding box center [633, 70] width 28 height 10
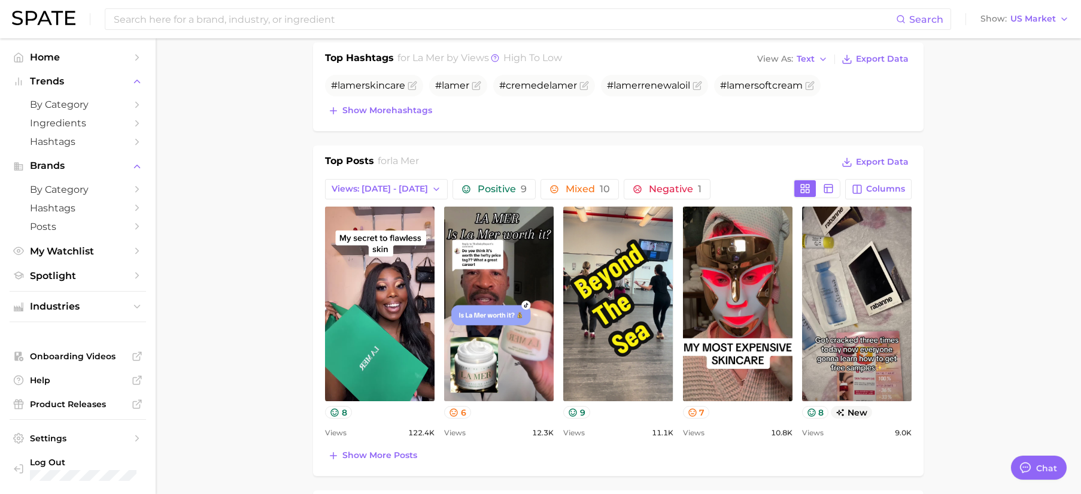
scroll to position [420, 0]
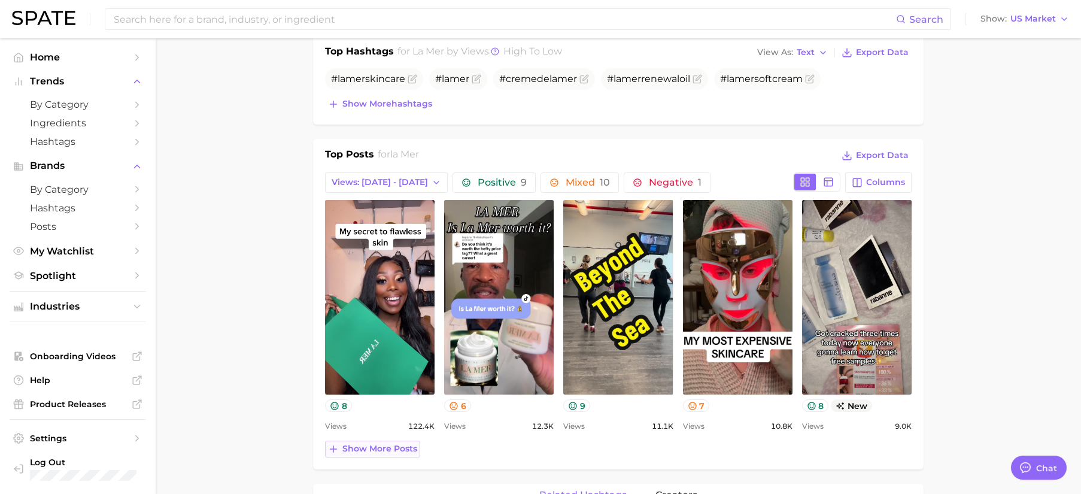
click at [375, 447] on span "Show more posts" at bounding box center [379, 448] width 75 height 10
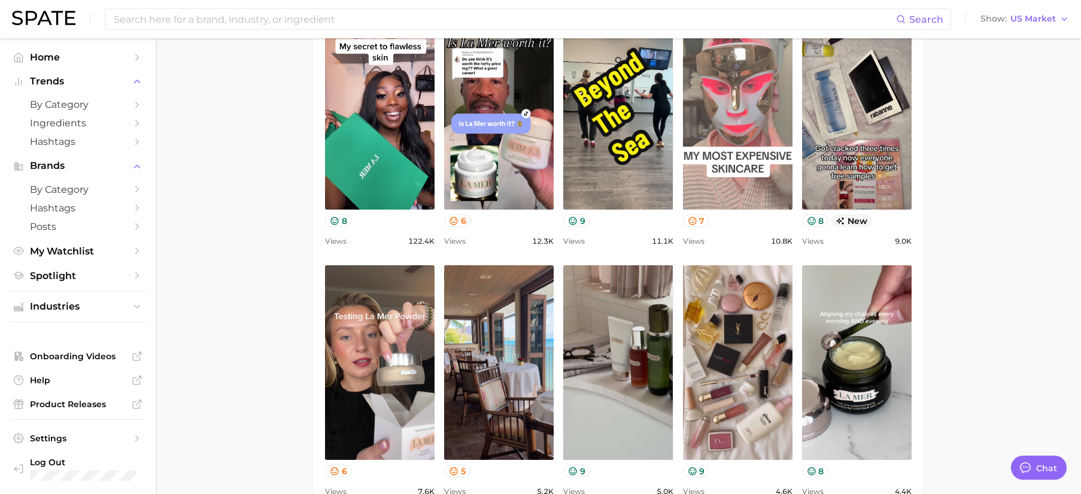
scroll to position [569, 0]
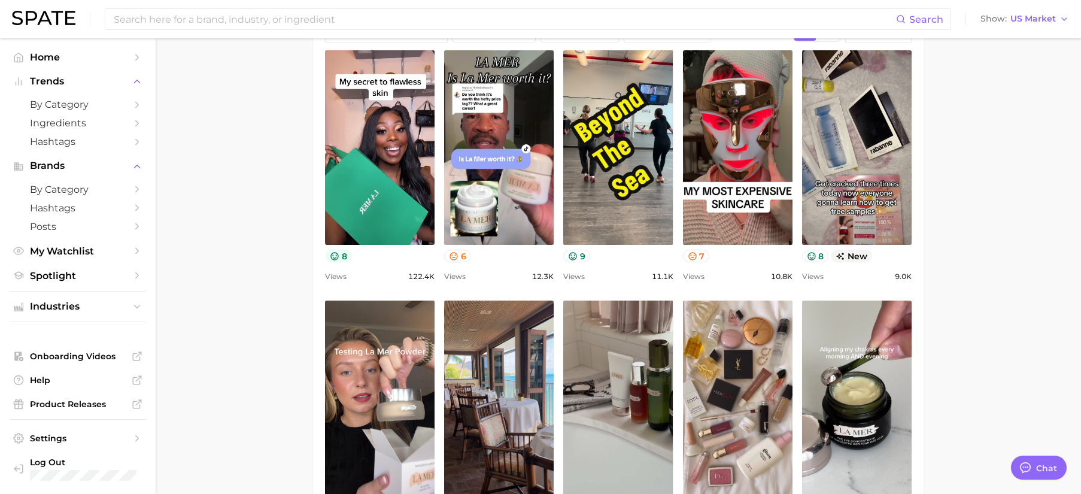
click at [342, 259] on button "8" at bounding box center [338, 256] width 27 height 13
click at [455, 259] on icon at bounding box center [454, 256] width 8 height 8
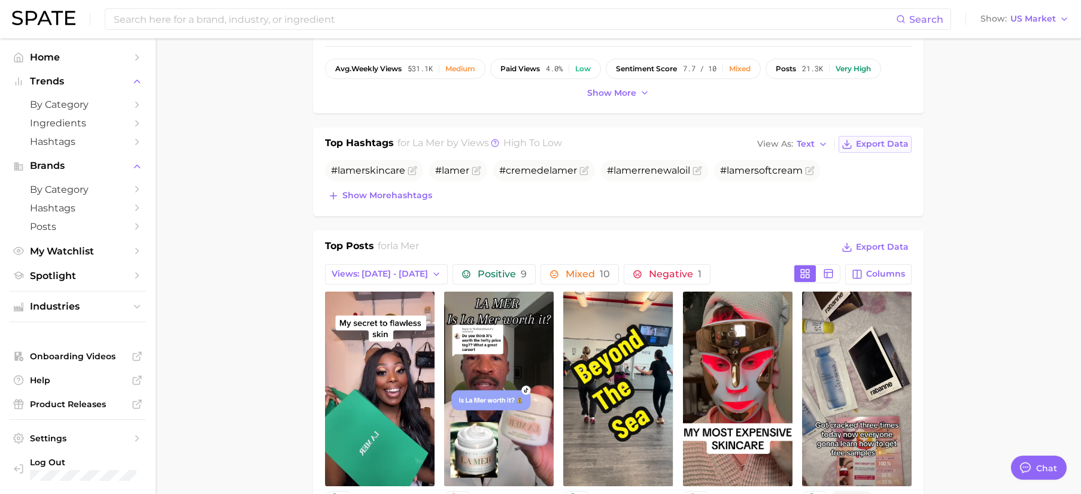
scroll to position [325, 0]
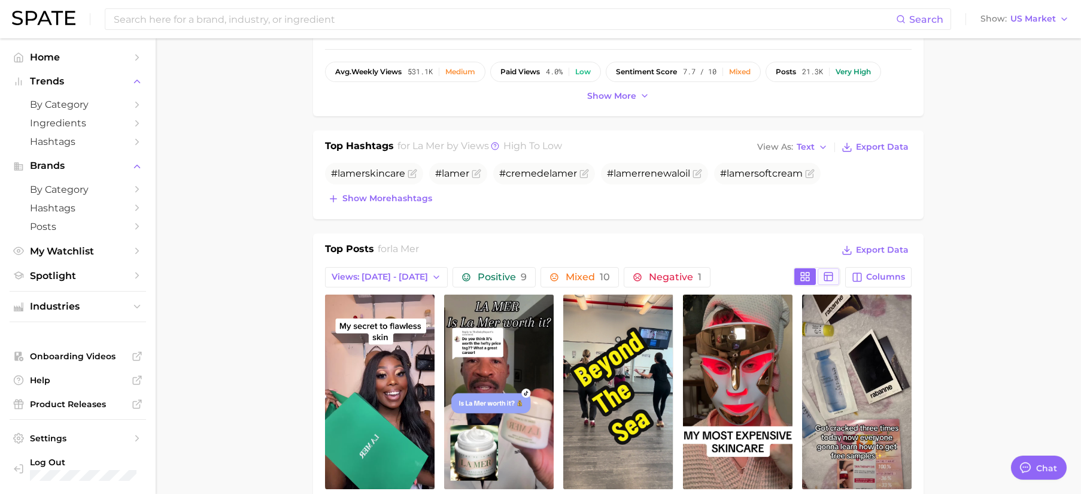
click at [823, 274] on icon at bounding box center [828, 276] width 11 height 11
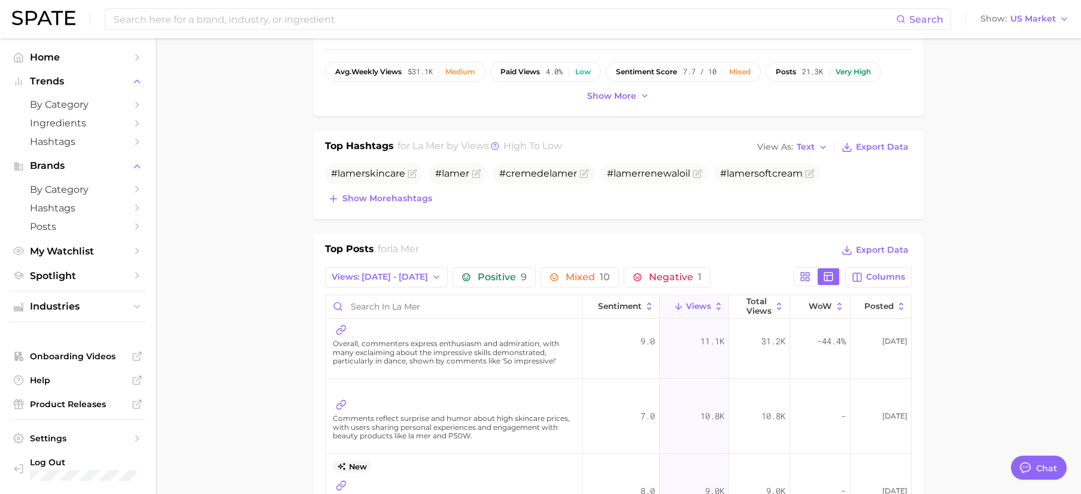
scroll to position [177, 0]
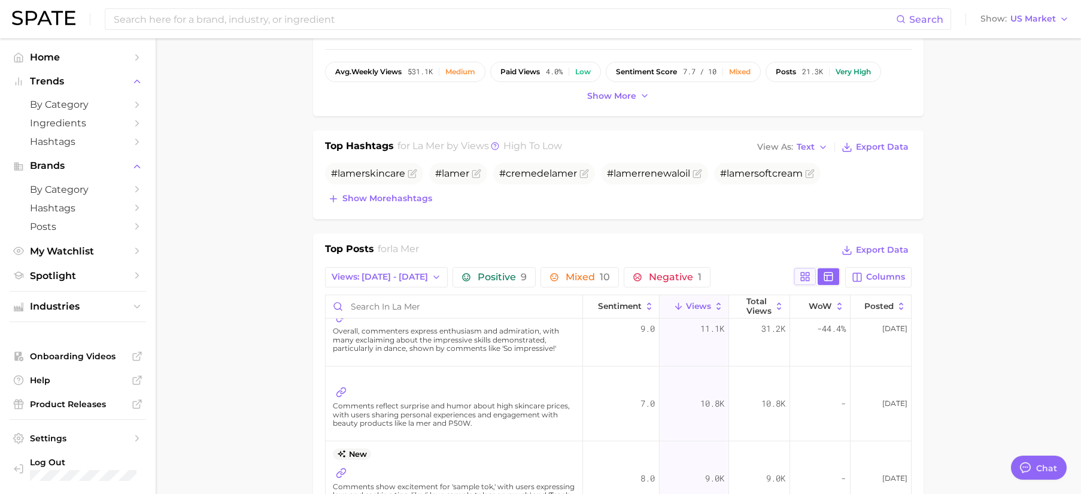
click at [808, 281] on icon at bounding box center [805, 276] width 11 height 11
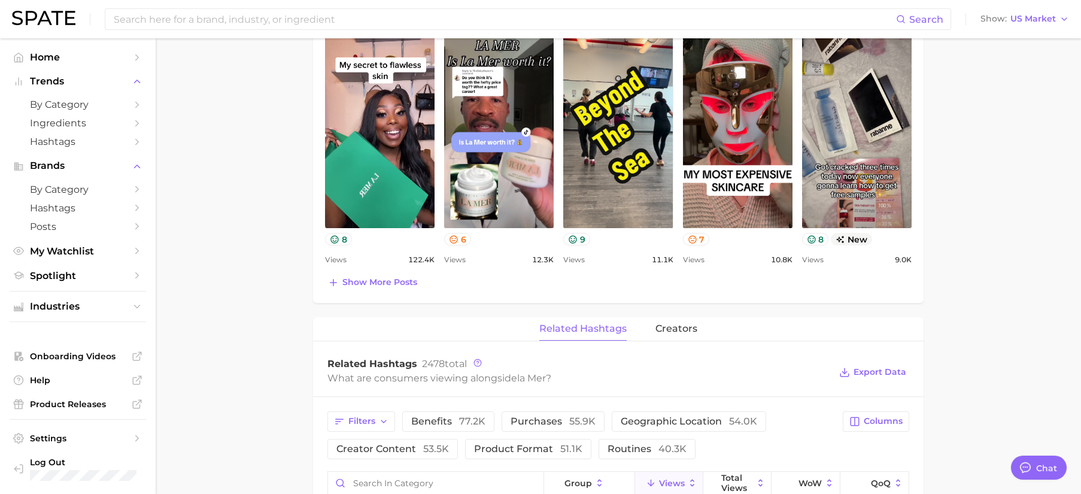
scroll to position [587, 0]
click at [385, 282] on span "Show more posts" at bounding box center [379, 281] width 75 height 10
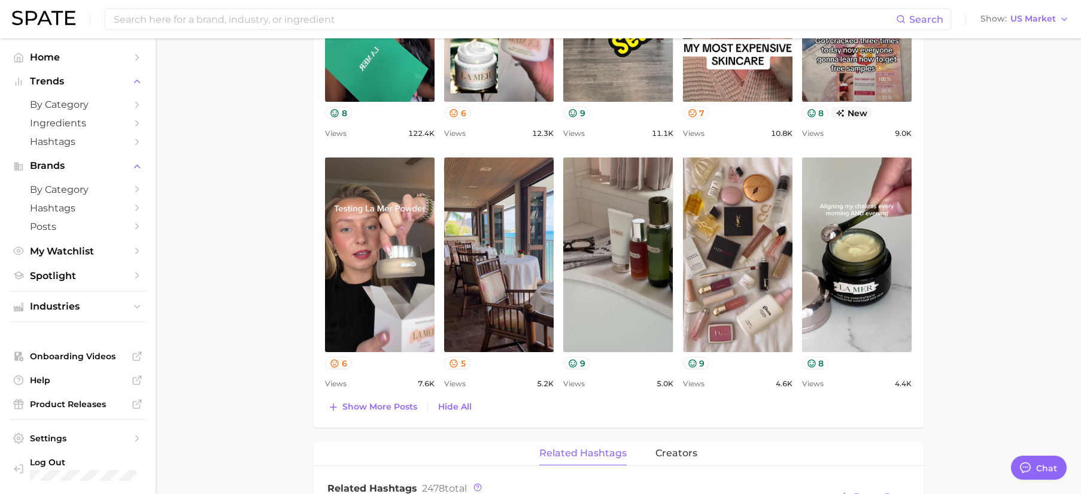
scroll to position [738, 0]
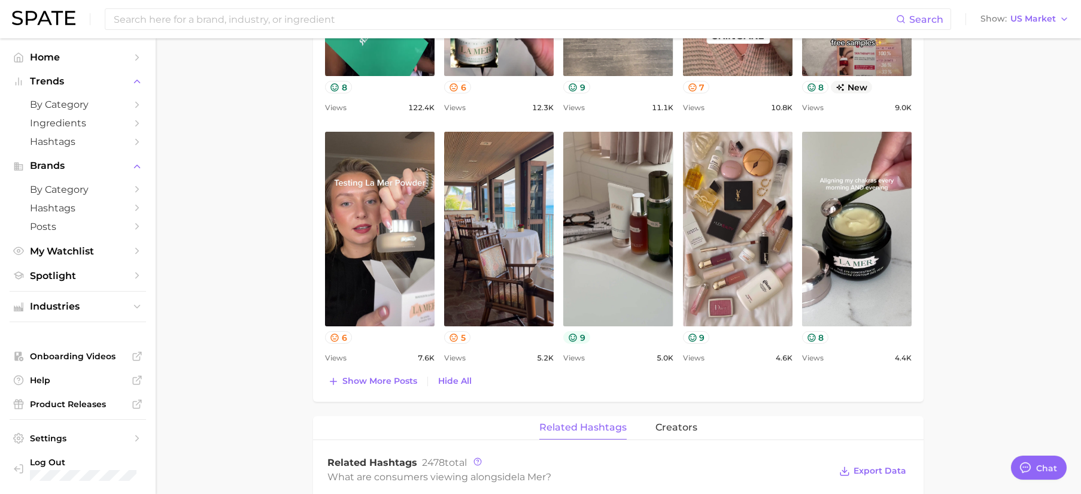
click at [575, 338] on icon at bounding box center [573, 338] width 10 height 10
click at [1000, 292] on main "Overview Google TikTok Instagram Beta brand la mer Add to Watchlist Export Data…" at bounding box center [618, 218] width 925 height 1837
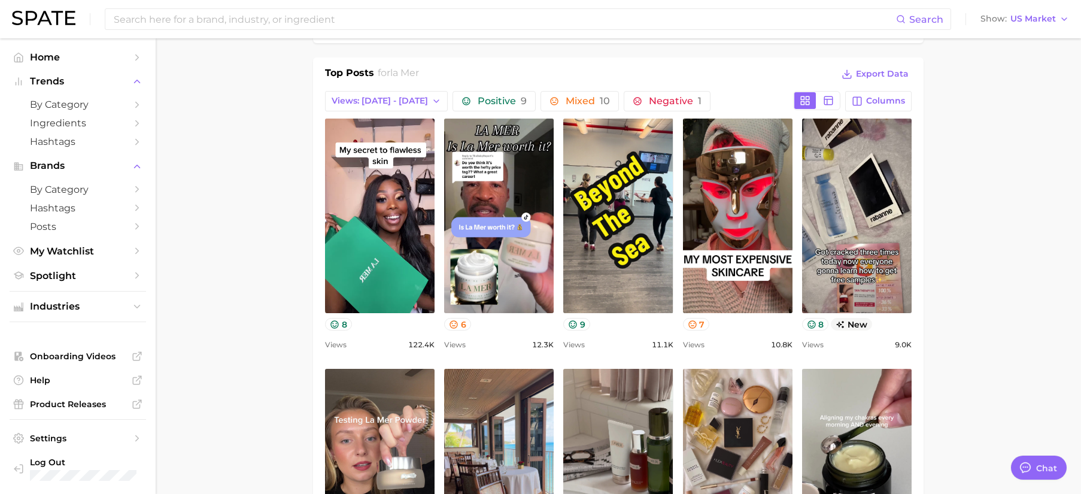
scroll to position [489, 0]
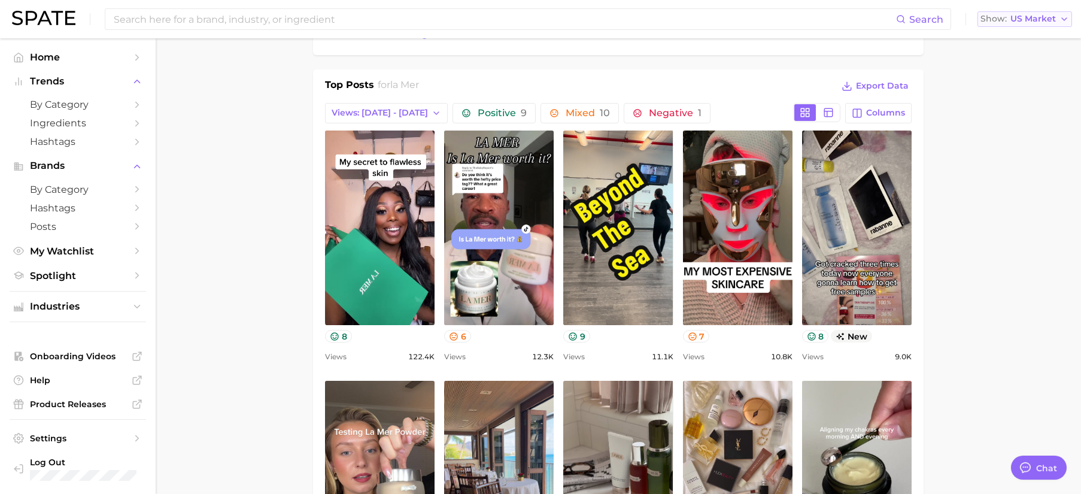
click at [1013, 16] on span "US Market" at bounding box center [1032, 19] width 45 height 7
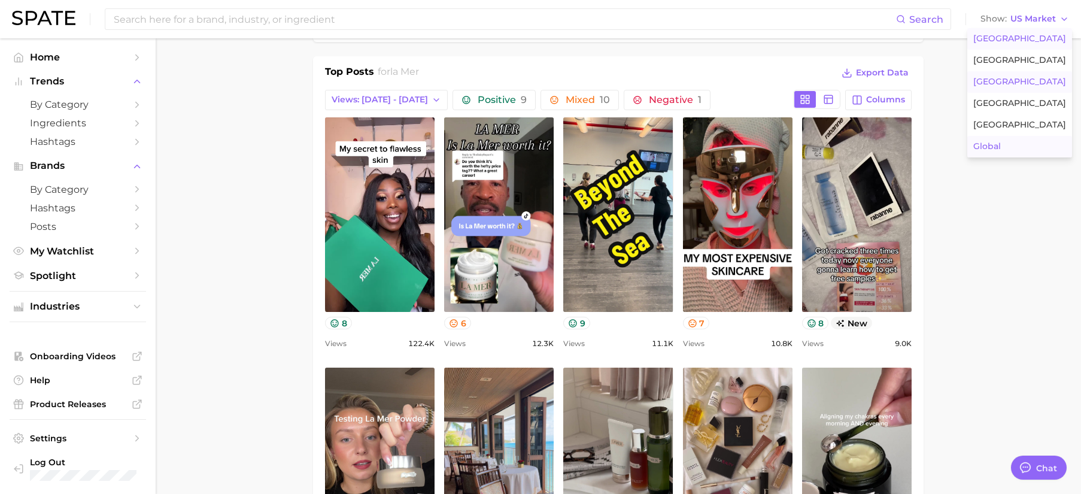
scroll to position [503, 0]
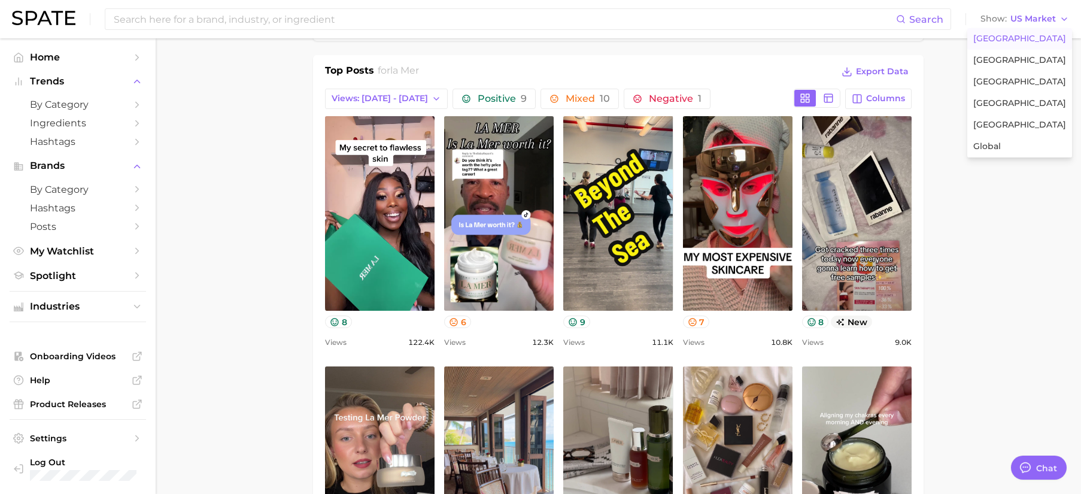
click at [995, 253] on main "Overview Google TikTok Instagram Beta brand la mer Add to Watchlist Export Data…" at bounding box center [618, 453] width 925 height 1837
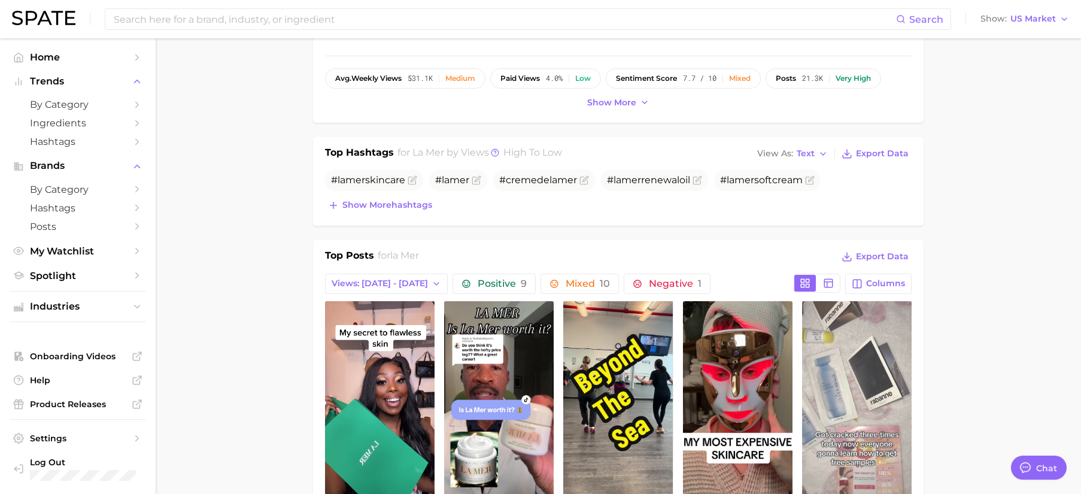
scroll to position [318, 0]
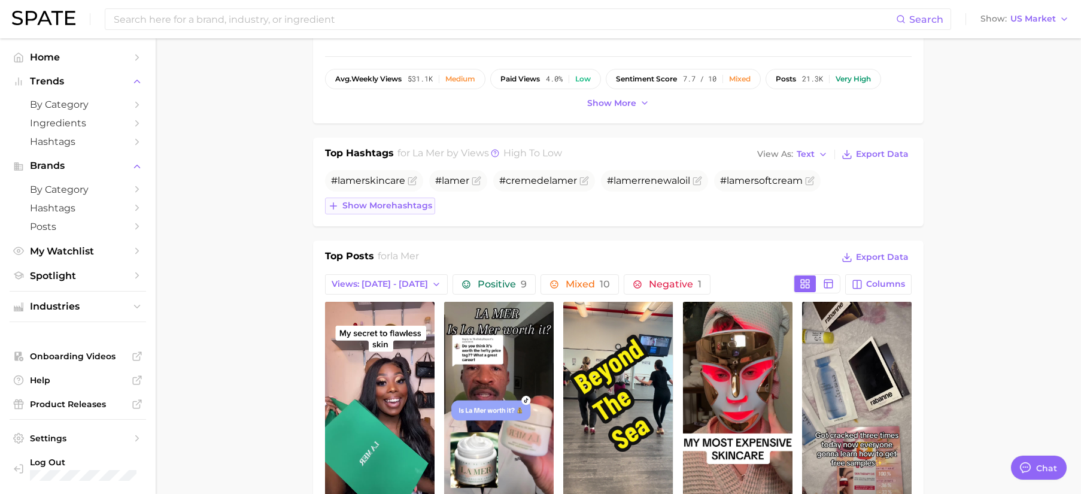
click at [397, 208] on span "Show more hashtags" at bounding box center [387, 205] width 90 height 10
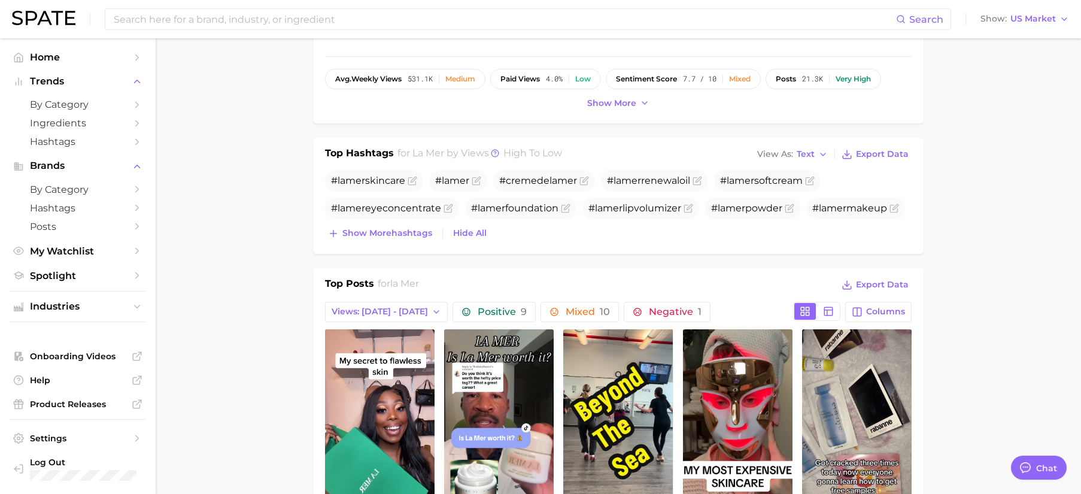
scroll to position [315, 0]
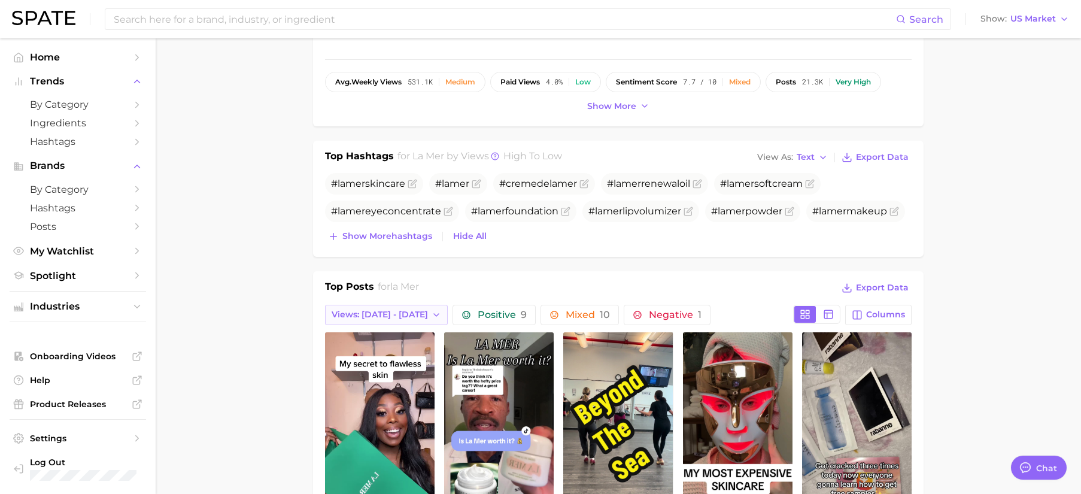
click at [408, 316] on span "Views: Jul 27 - Aug 3" at bounding box center [380, 314] width 96 height 10
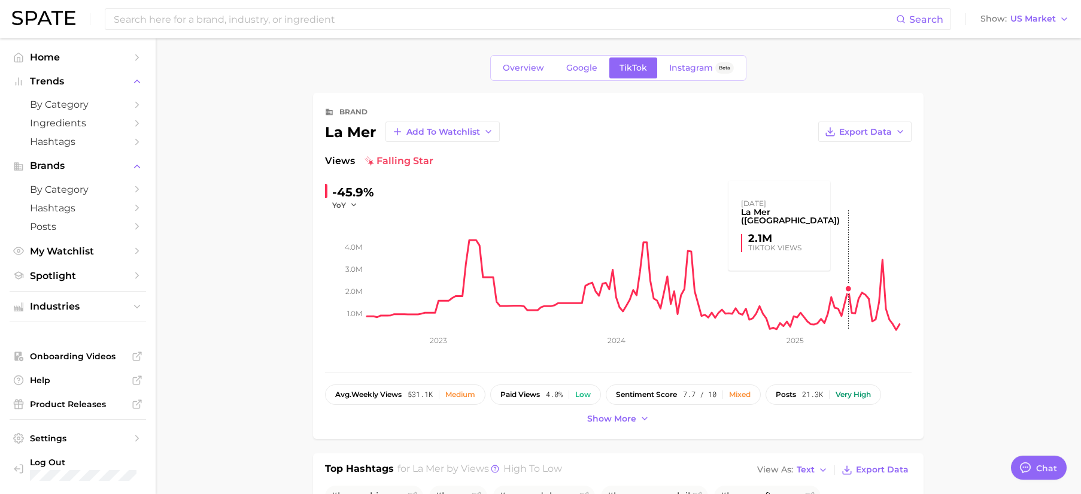
scroll to position [0, 0]
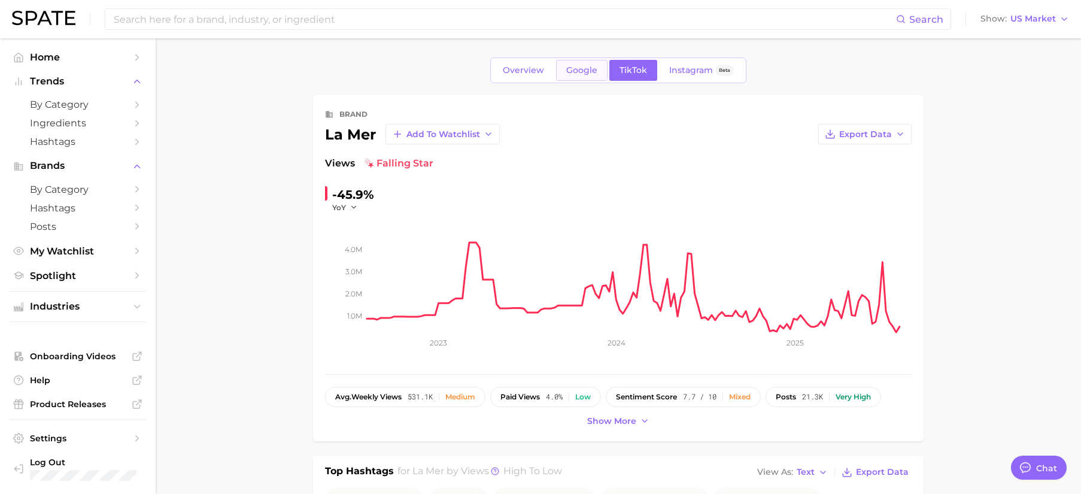
click at [587, 78] on link "Google" at bounding box center [581, 70] width 51 height 21
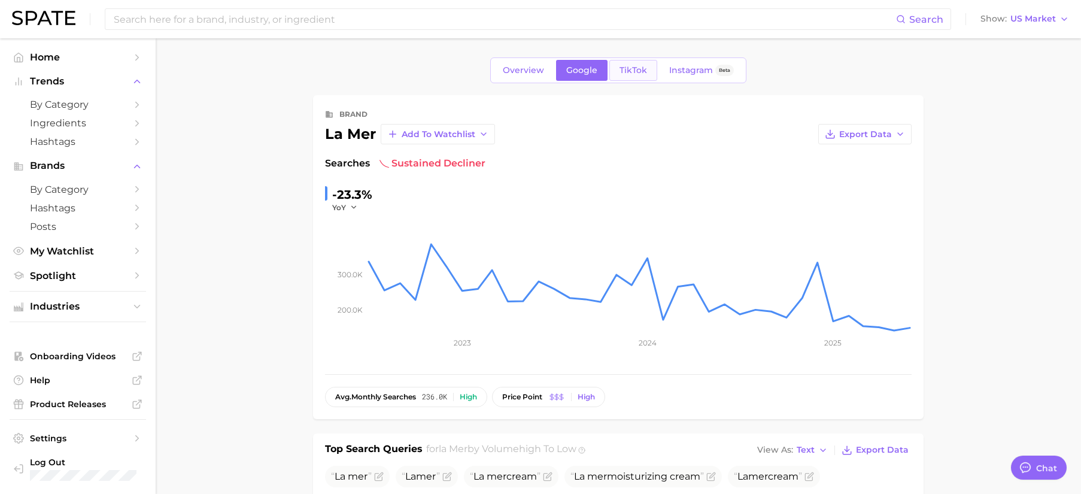
click at [636, 75] on link "TikTok" at bounding box center [633, 70] width 48 height 21
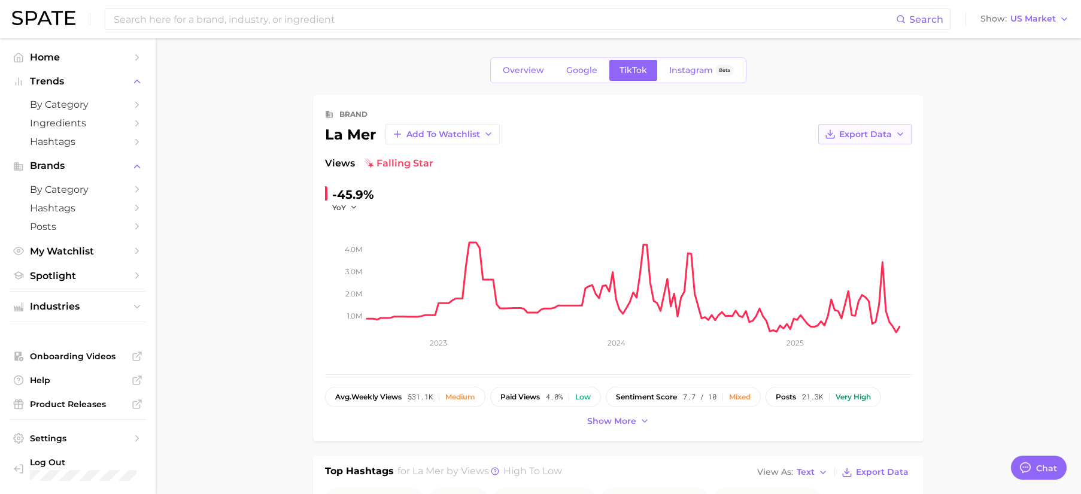
click at [875, 134] on span "Export Data" at bounding box center [865, 134] width 53 height 10
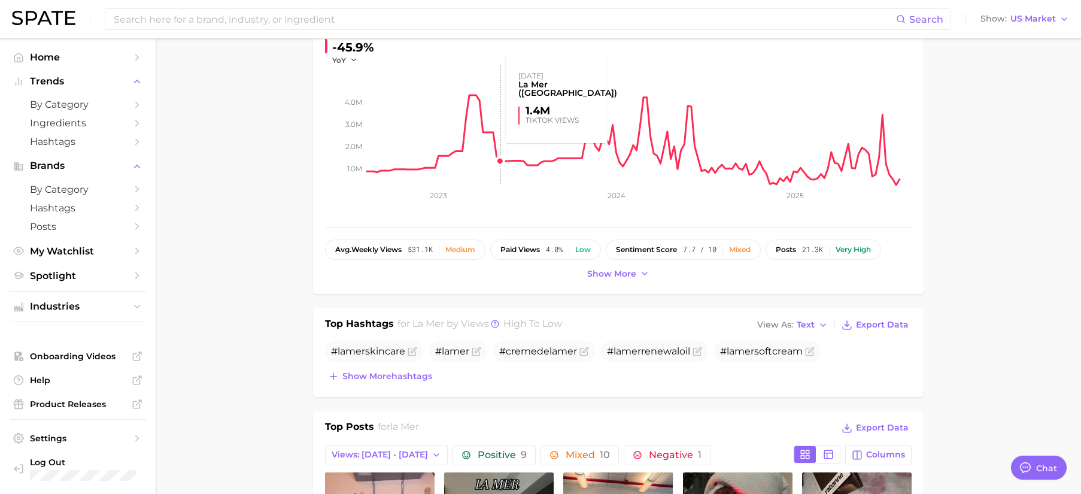
scroll to position [159, 0]
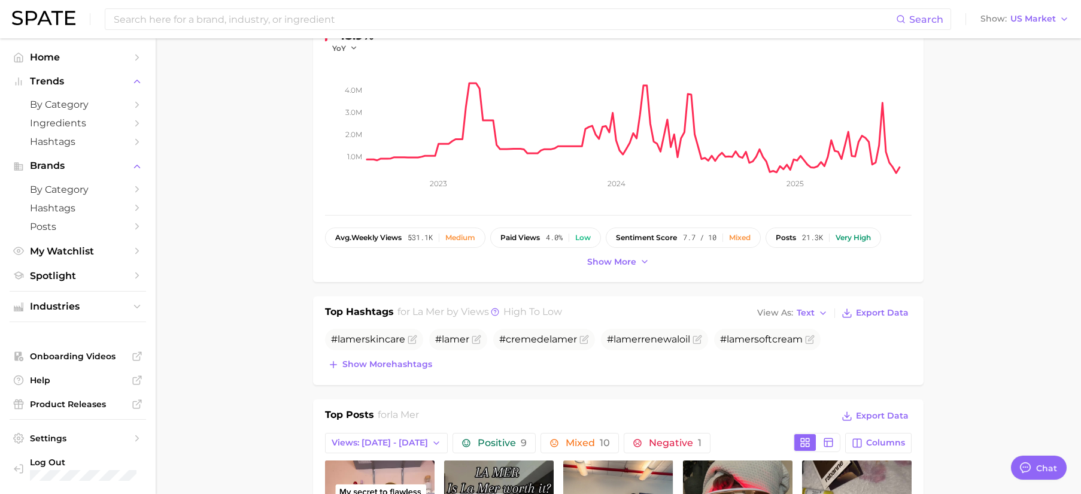
click at [396, 363] on span "Show more hashtags" at bounding box center [387, 364] width 90 height 10
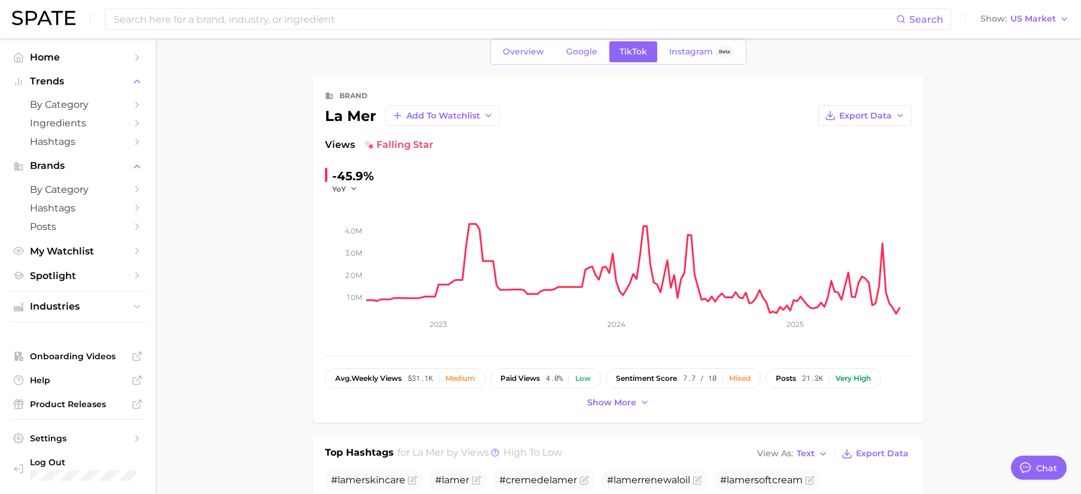
scroll to position [0, 0]
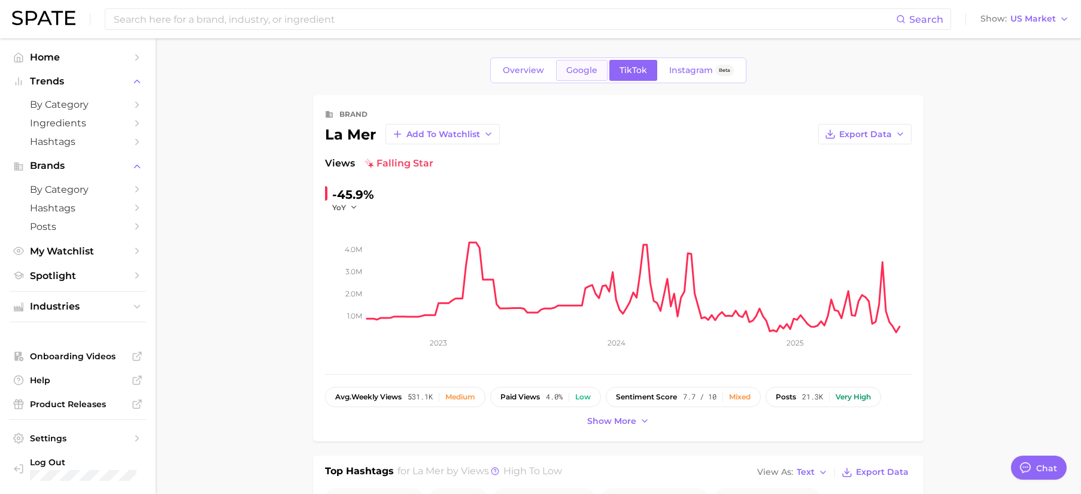
click at [592, 75] on link "Google" at bounding box center [581, 70] width 51 height 21
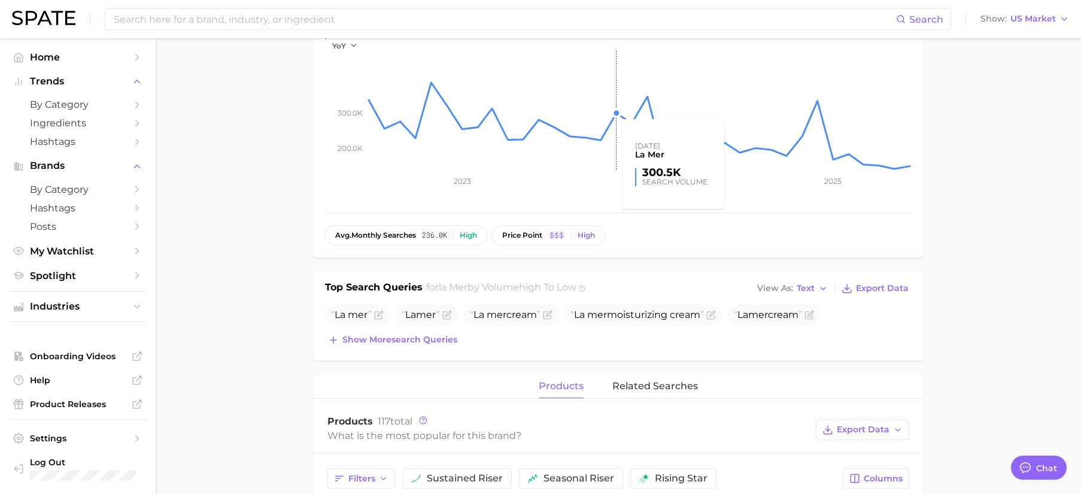
scroll to position [285, 0]
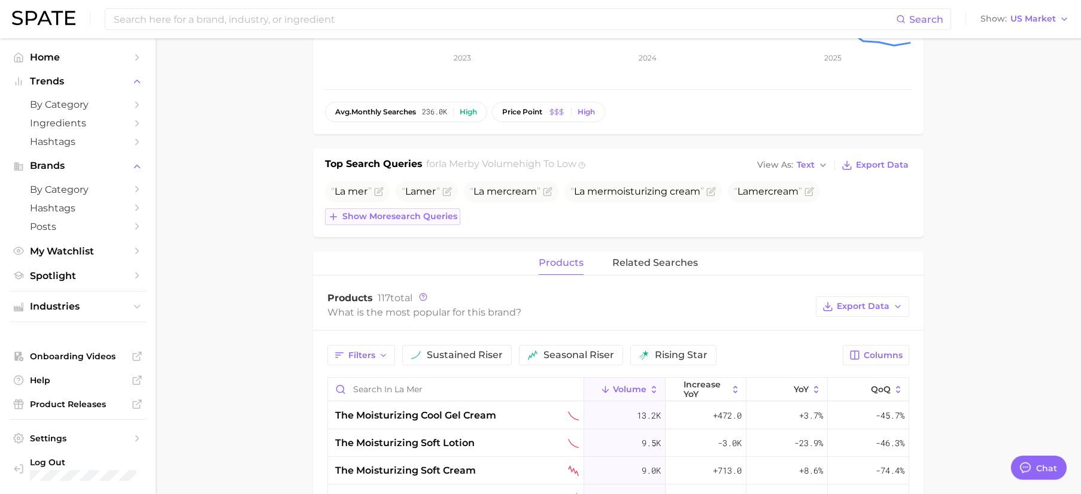
click at [421, 222] on button "Show more search queries" at bounding box center [392, 216] width 135 height 17
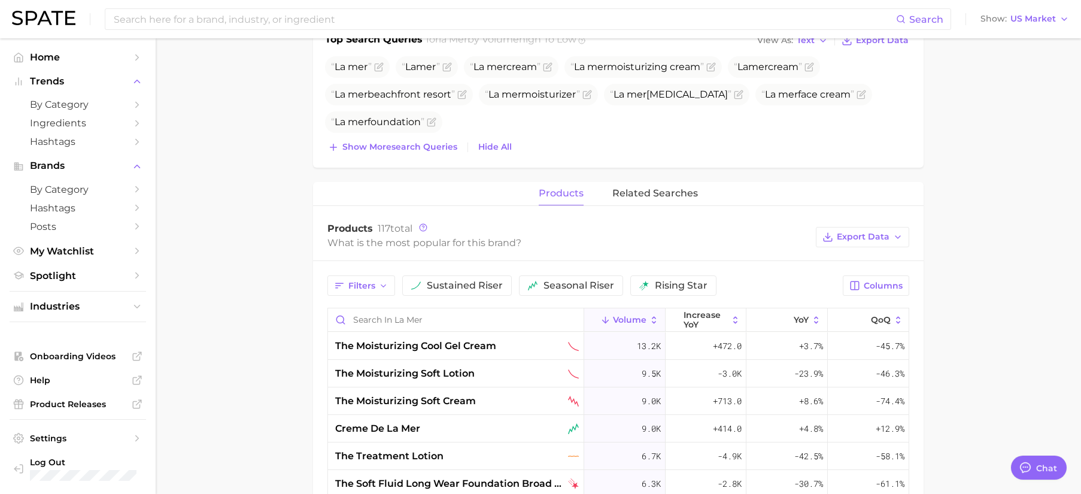
scroll to position [434, 0]
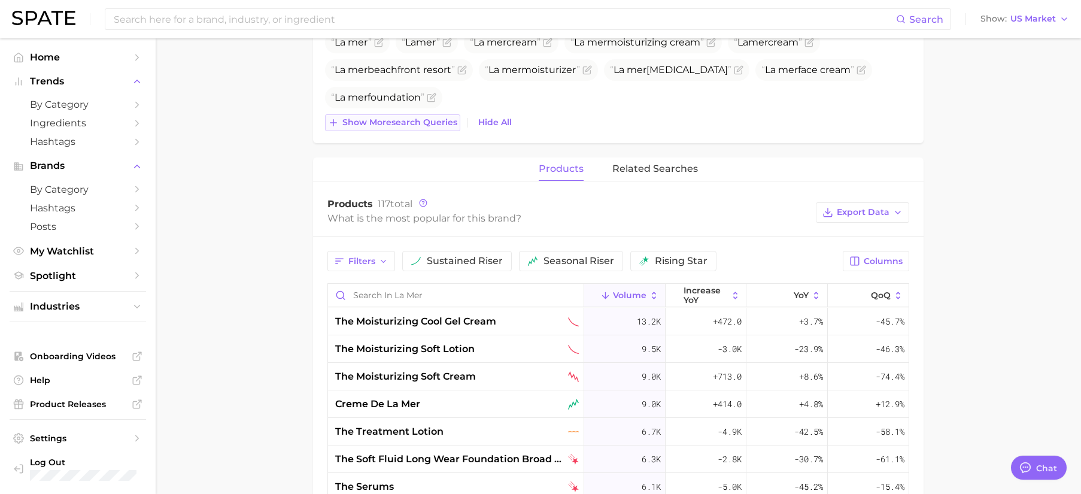
click at [396, 124] on span "Show more search queries" at bounding box center [399, 122] width 115 height 10
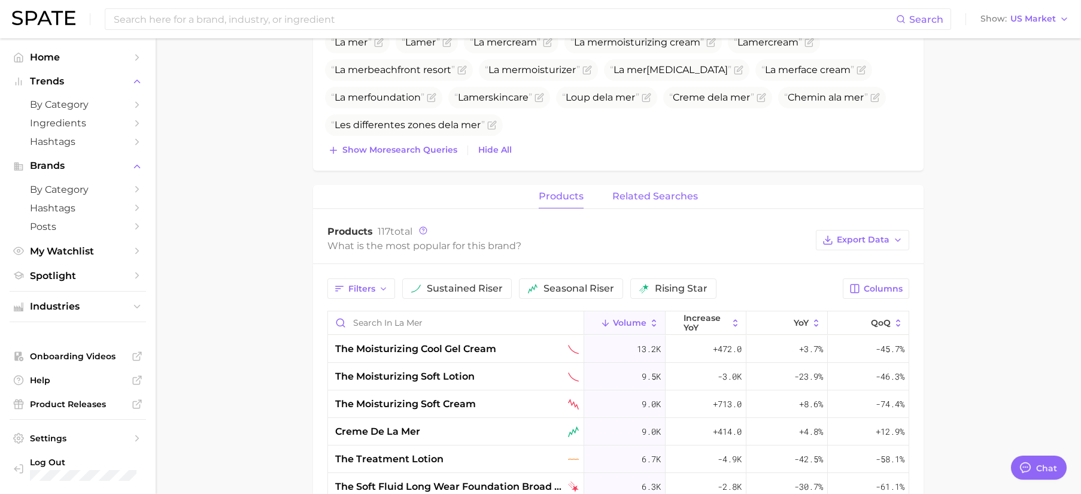
click at [657, 197] on span "related searches" at bounding box center [655, 196] width 86 height 11
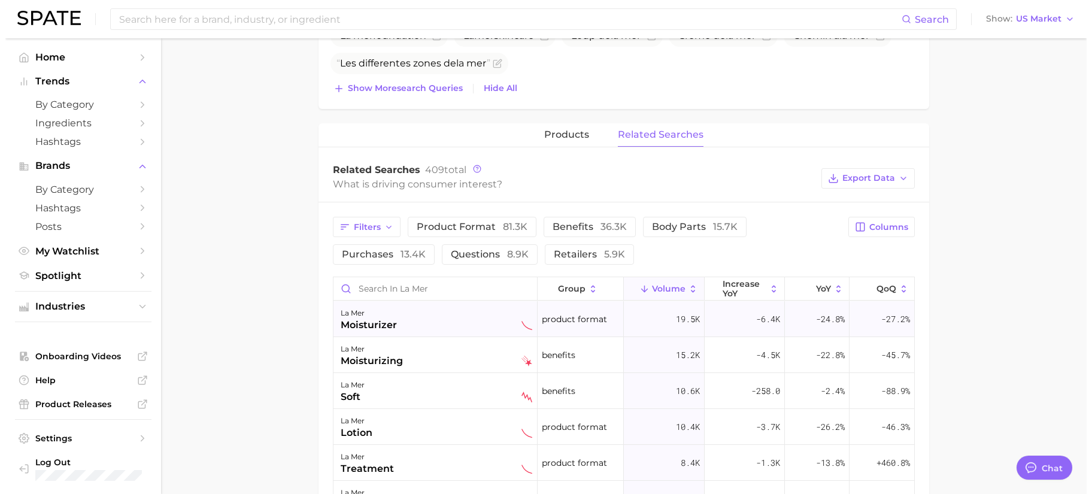
scroll to position [497, 0]
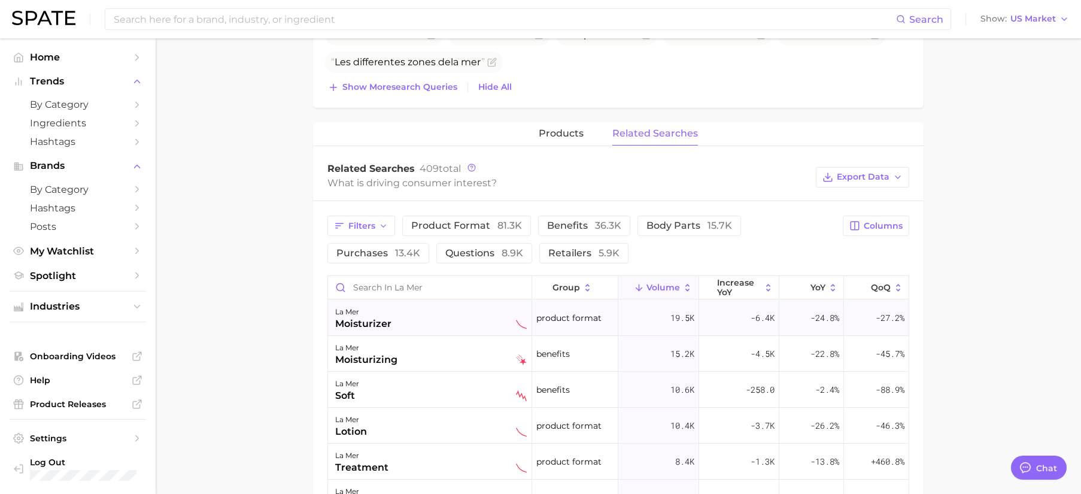
click at [403, 315] on div "la mer moisturizer" at bounding box center [431, 318] width 192 height 26
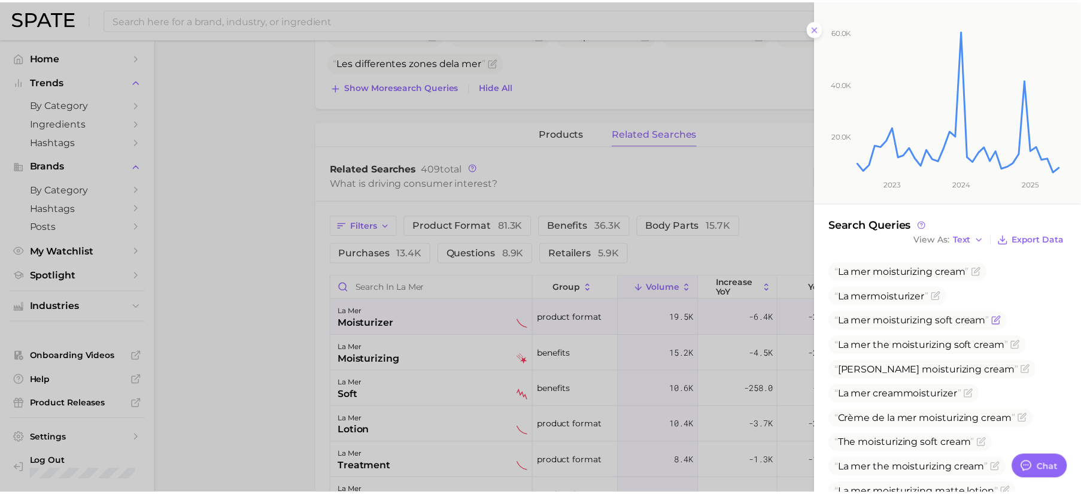
scroll to position [141, 0]
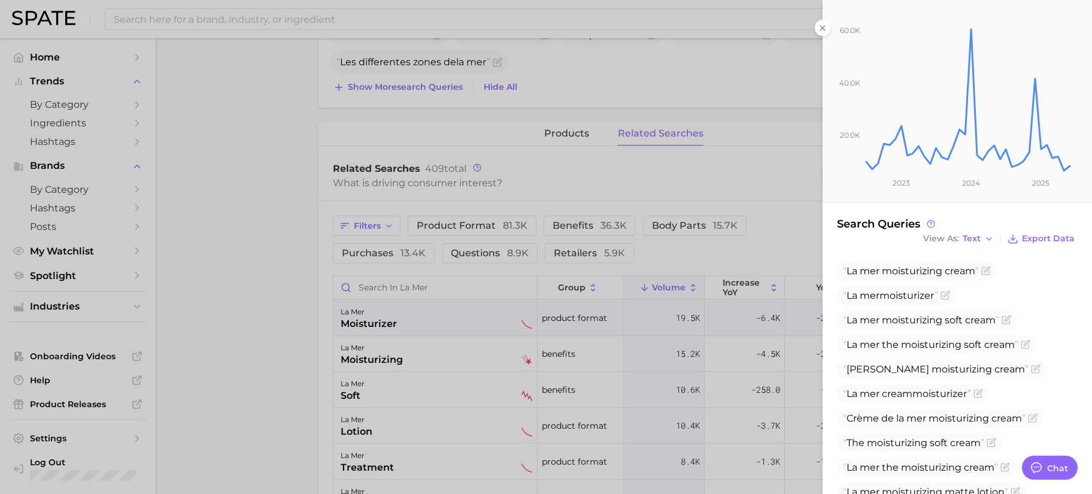
click at [263, 341] on div at bounding box center [546, 247] width 1092 height 494
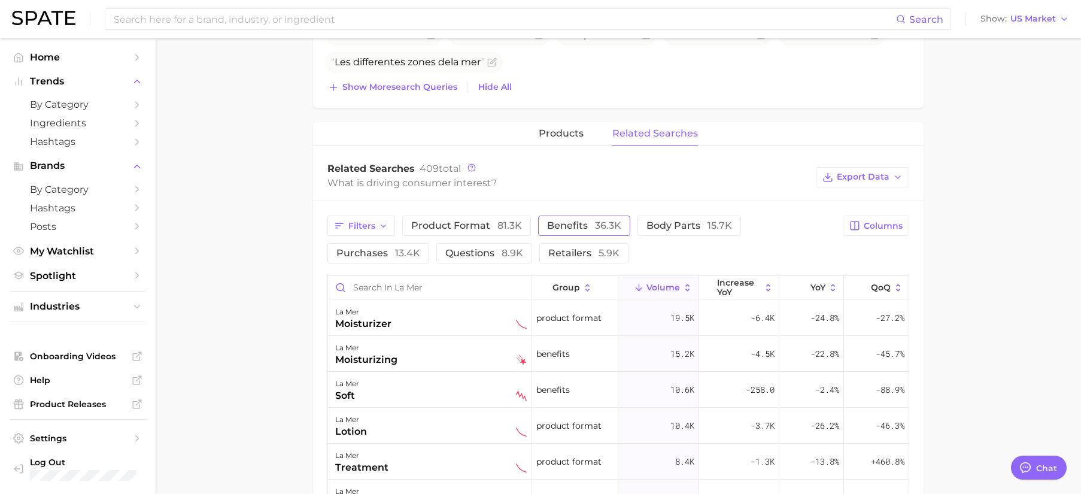
click at [597, 229] on span "36.3k" at bounding box center [608, 225] width 26 height 11
click at [569, 224] on span "benefits 36.3k" at bounding box center [584, 225] width 74 height 11
click at [382, 229] on icon "button" at bounding box center [384, 226] width 10 height 10
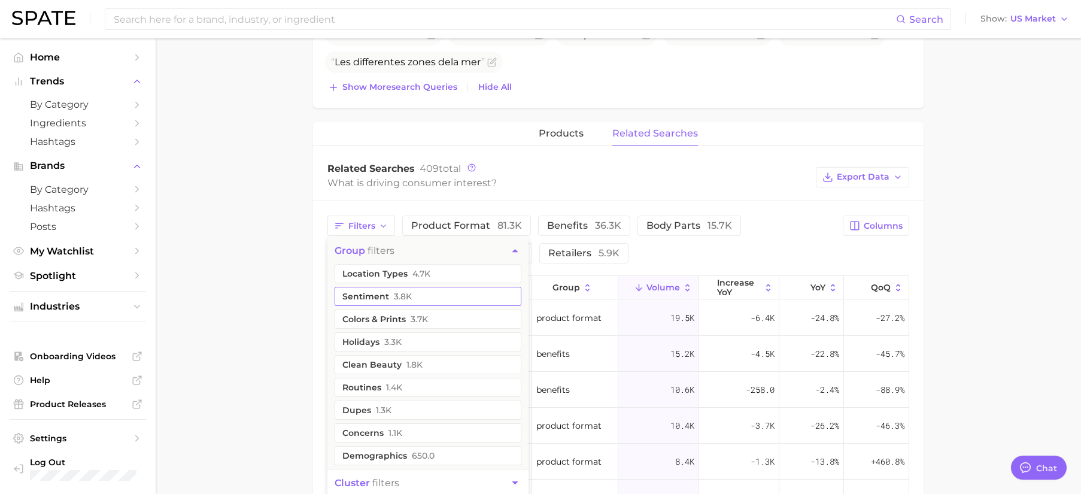
click at [412, 294] on button "sentiment 3.8k" at bounding box center [428, 296] width 187 height 19
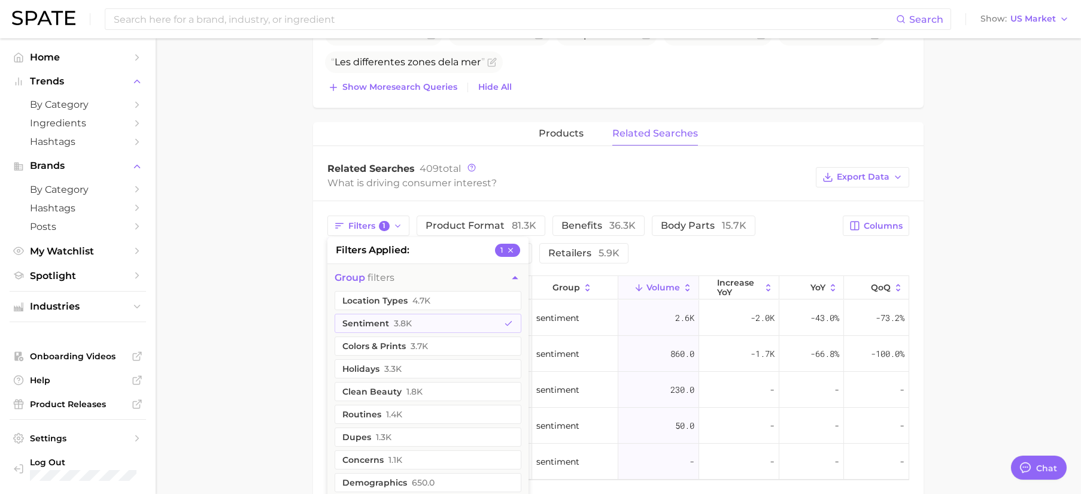
click at [837, 229] on div "Filters 1 filters applied 1 group filters location types 4.7k sentiment 3.8k co…" at bounding box center [618, 239] width 582 height 48
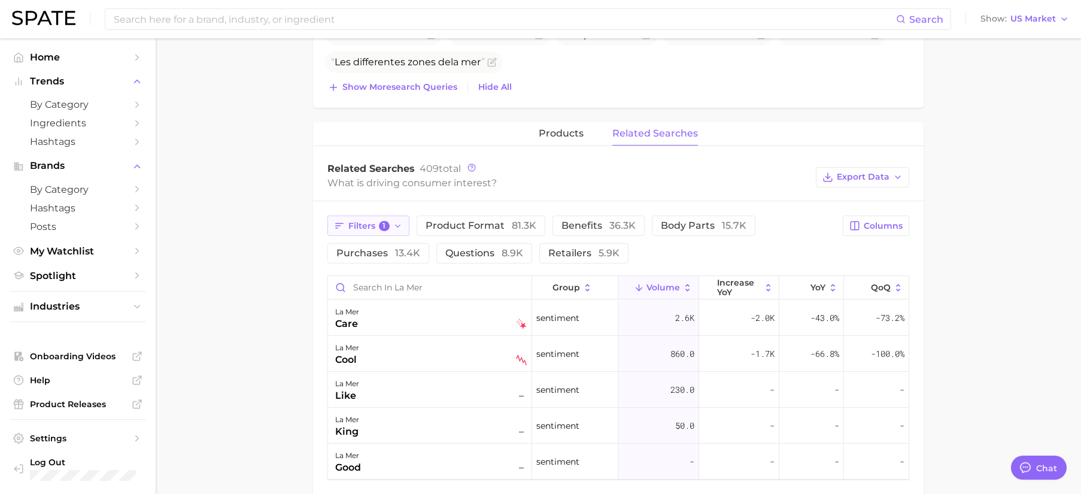
click at [388, 227] on span "1" at bounding box center [384, 226] width 11 height 11
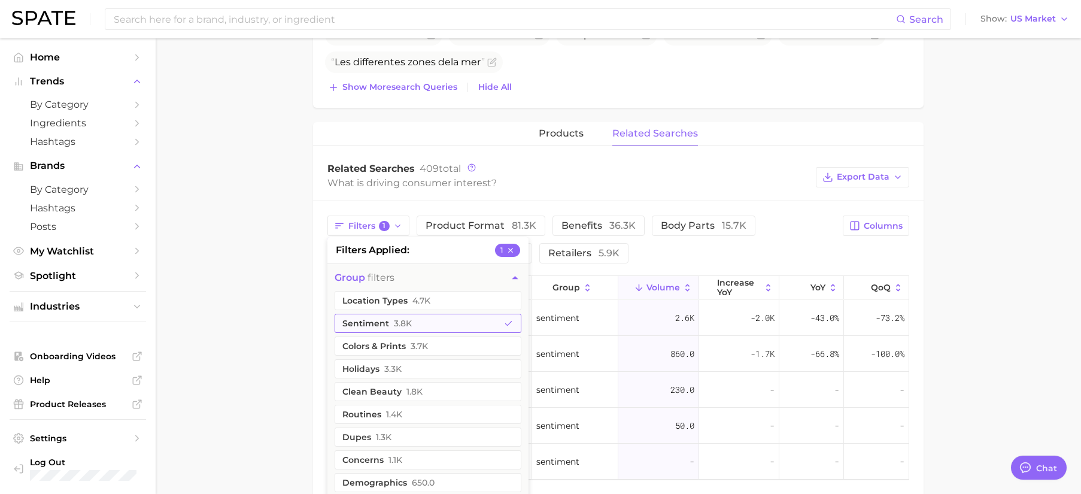
click at [403, 330] on button "sentiment 3.8k" at bounding box center [428, 323] width 187 height 19
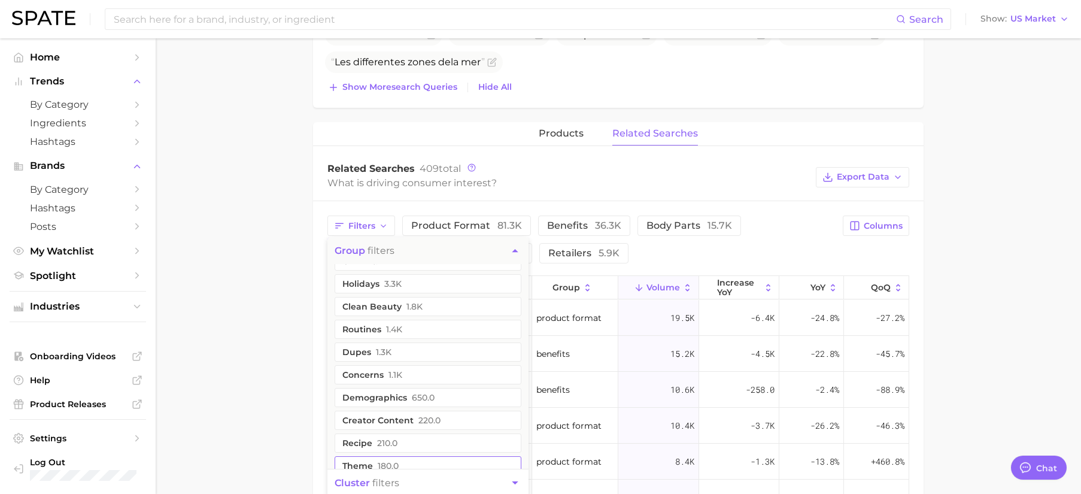
scroll to position [104, 0]
click at [416, 355] on span "650.0" at bounding box center [423, 352] width 23 height 10
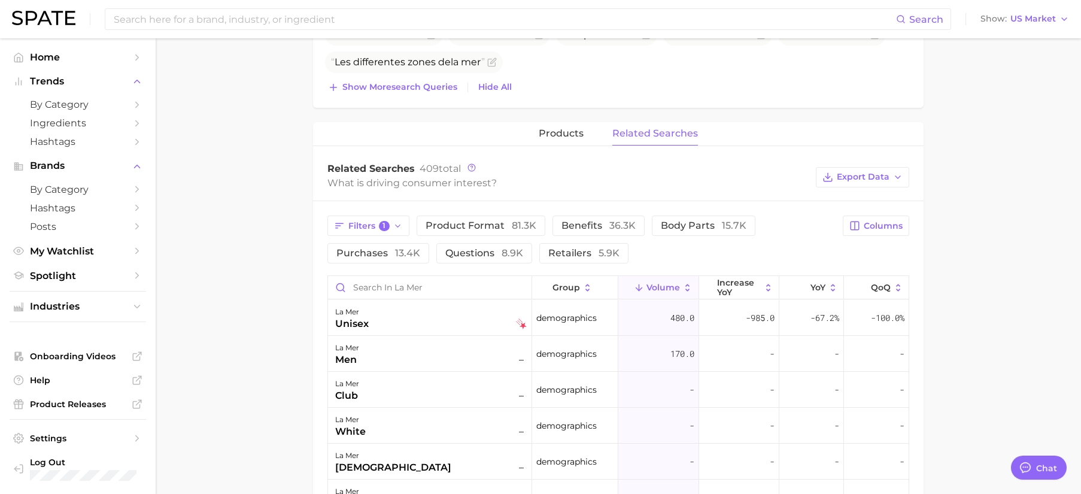
click at [801, 200] on div "Related Searches 409 total What is driving consumer interest? Export Data" at bounding box center [618, 177] width 610 height 48
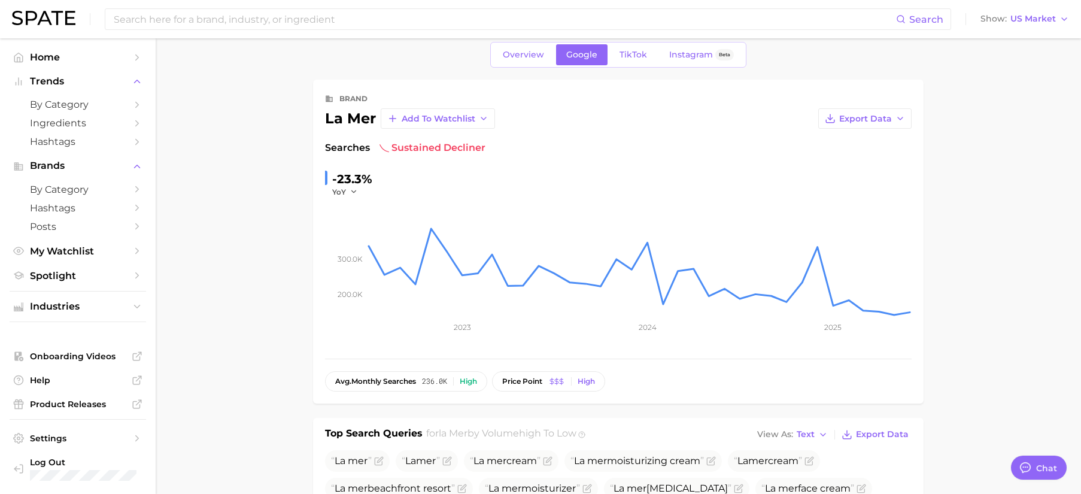
scroll to position [0, 0]
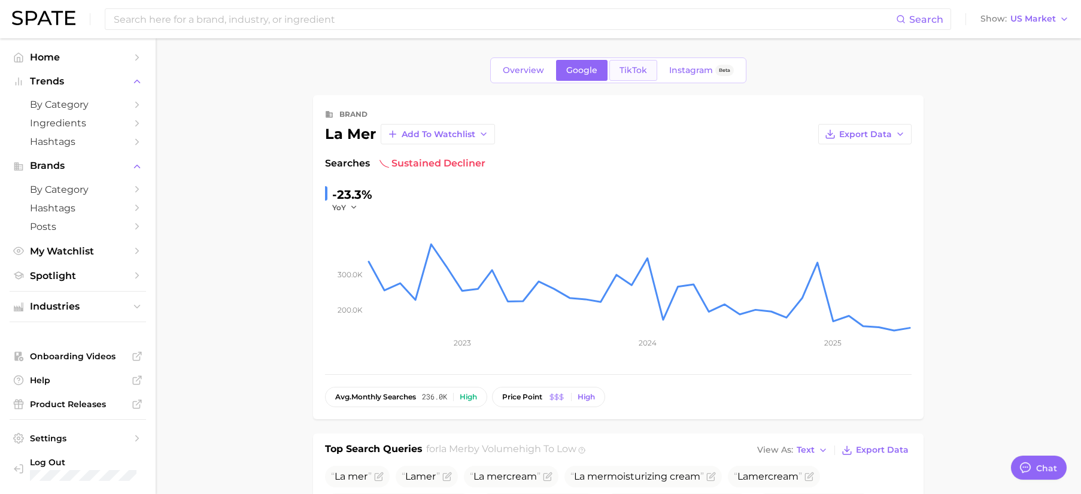
click at [622, 62] on link "TikTok" at bounding box center [633, 70] width 48 height 21
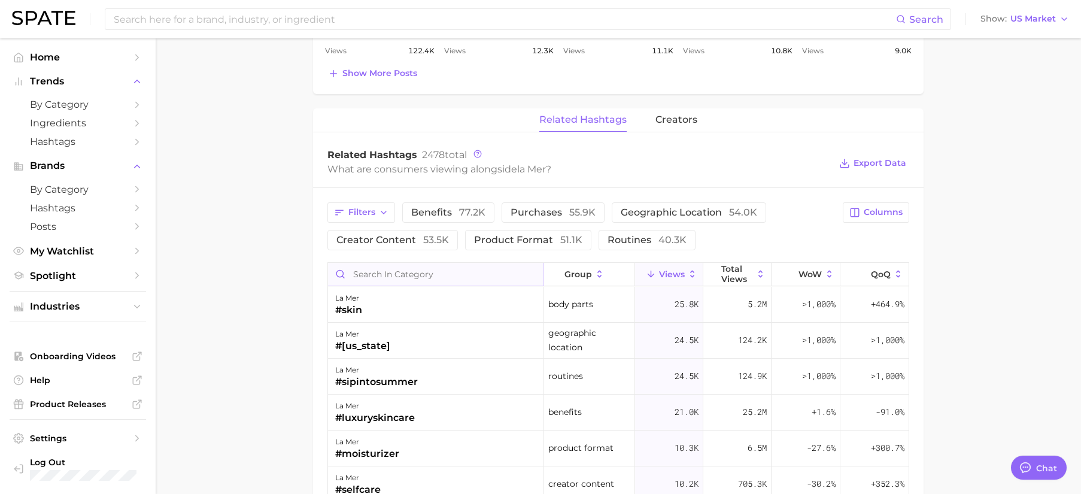
scroll to position [795, 0]
click at [375, 212] on button "Filters" at bounding box center [361, 212] width 68 height 20
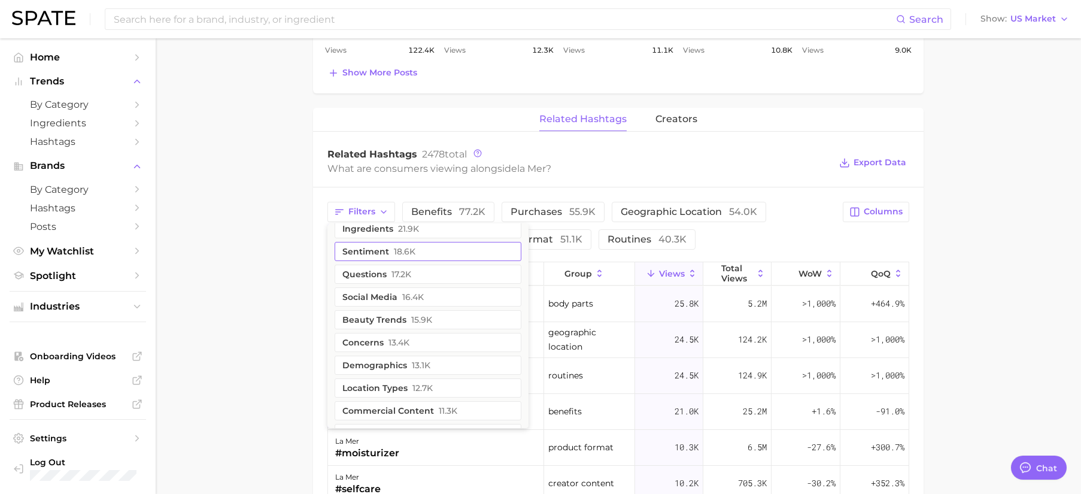
scroll to position [166, 0]
click at [421, 299] on span "13.1k" at bounding box center [421, 301] width 19 height 10
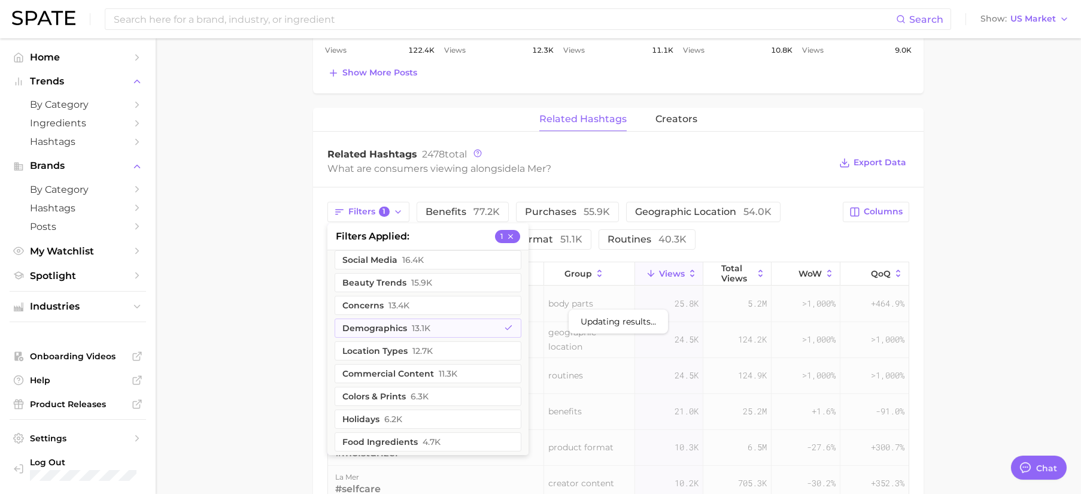
click at [977, 235] on main "Overview Google TikTok Instagram Beta brand la mer Add to Watchlist Export Data…" at bounding box center [618, 36] width 925 height 1587
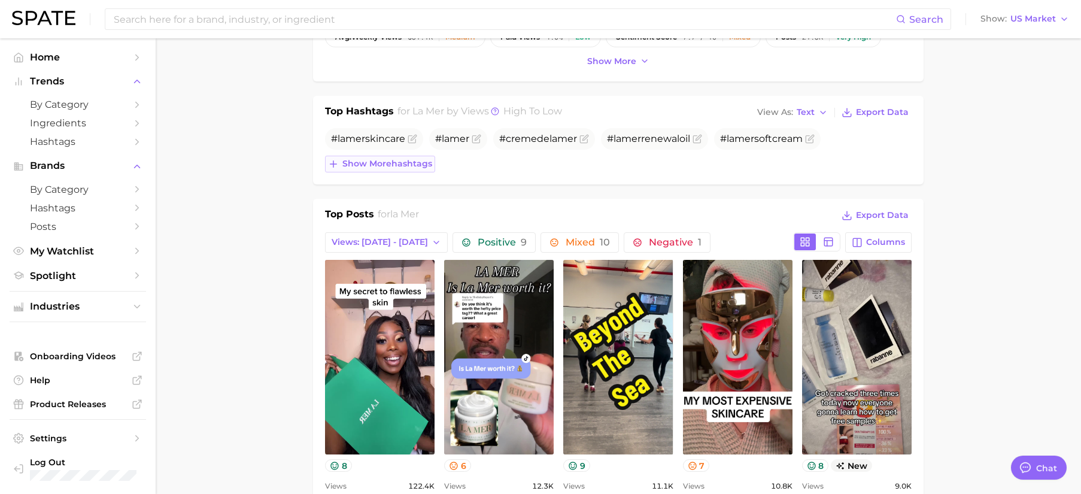
scroll to position [358, 0]
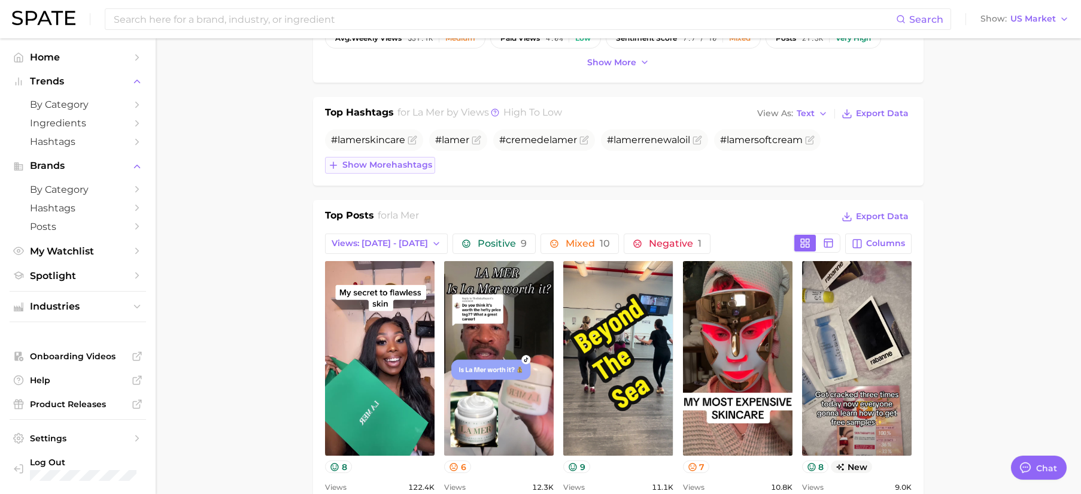
click at [397, 163] on span "Show more hashtags" at bounding box center [387, 165] width 90 height 10
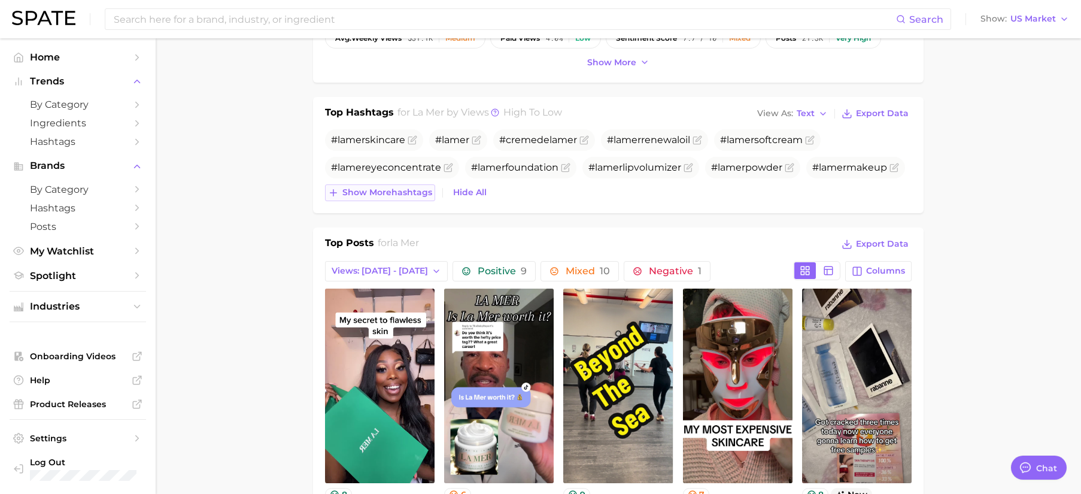
click at [402, 190] on span "Show more hashtags" at bounding box center [387, 192] width 90 height 10
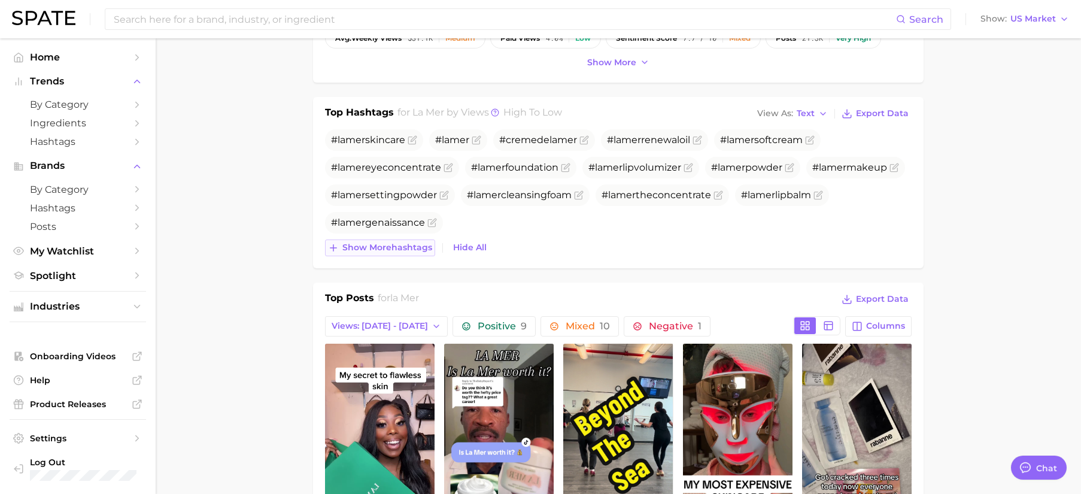
click at [382, 242] on span "Show more hashtags" at bounding box center [387, 247] width 90 height 10
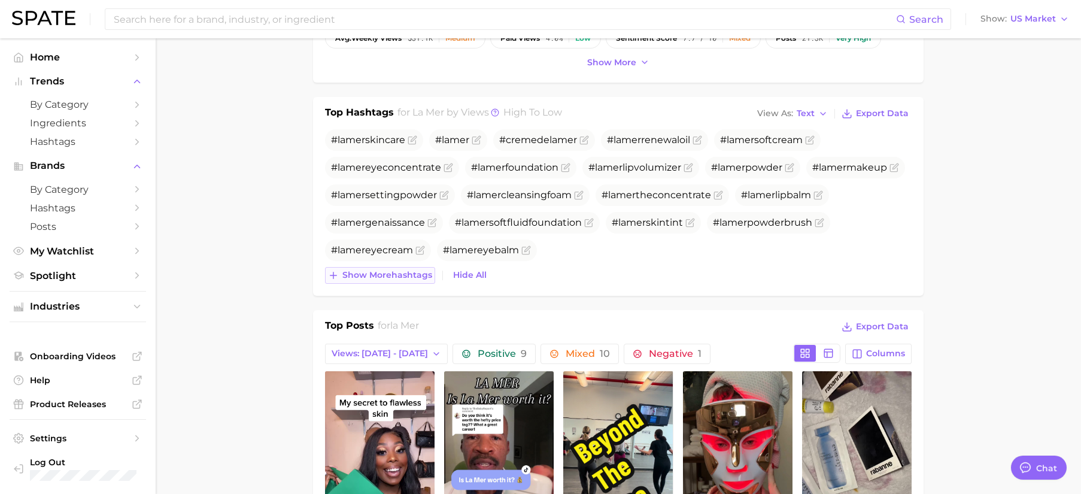
click at [399, 280] on button "Show more hashtags" at bounding box center [380, 275] width 110 height 17
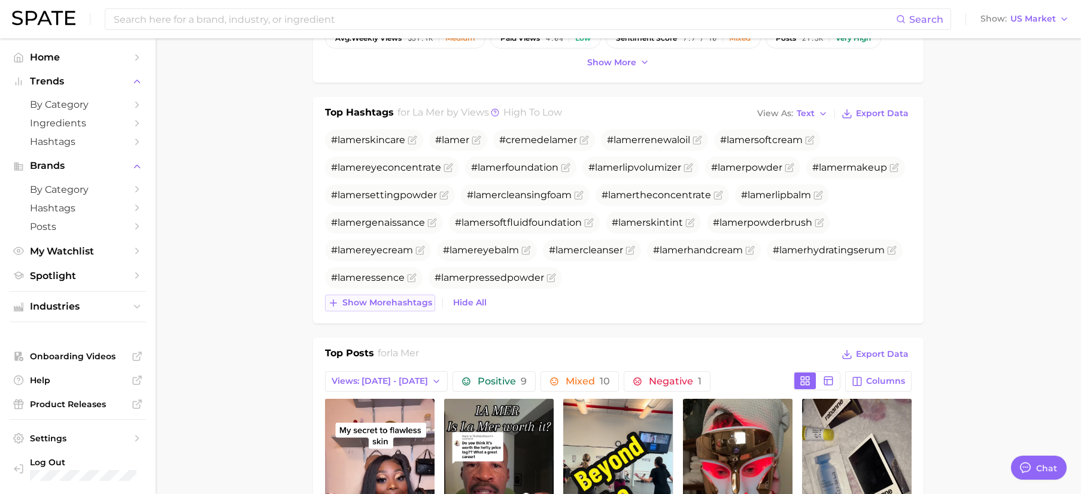
click at [387, 306] on span "Show more hashtags" at bounding box center [387, 302] width 90 height 10
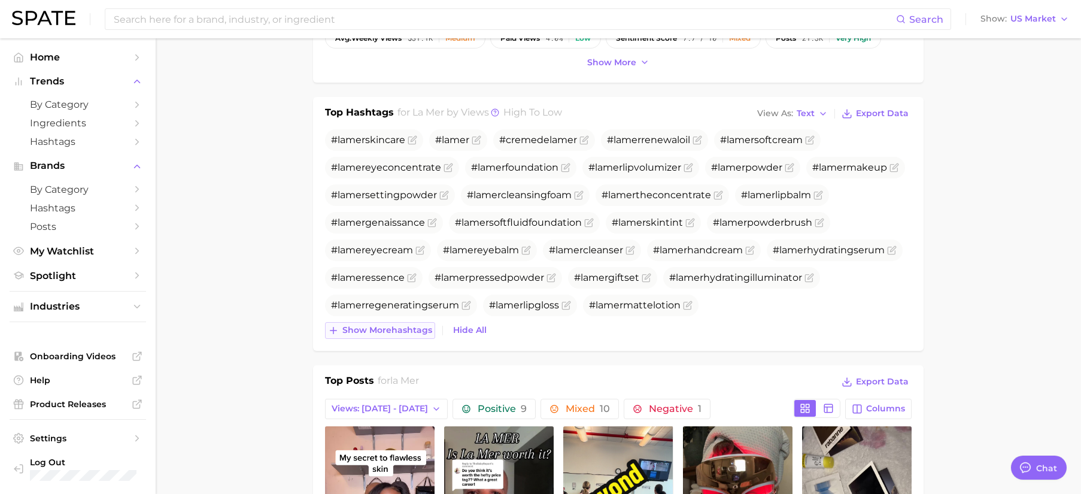
click at [408, 330] on span "Show more hashtags" at bounding box center [387, 330] width 90 height 10
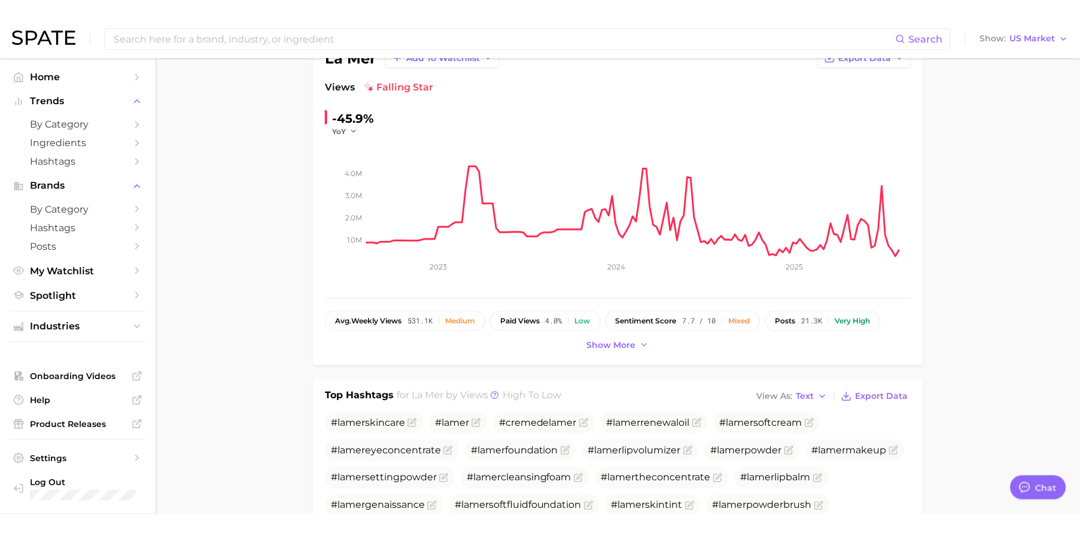
scroll to position [0, 0]
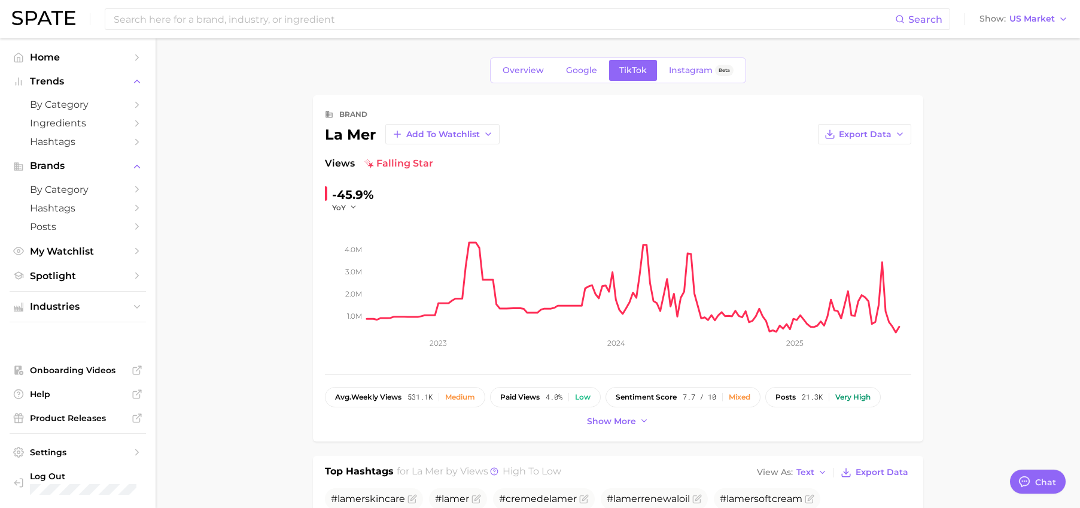
type textarea "x"
